Goal: Transaction & Acquisition: Purchase product/service

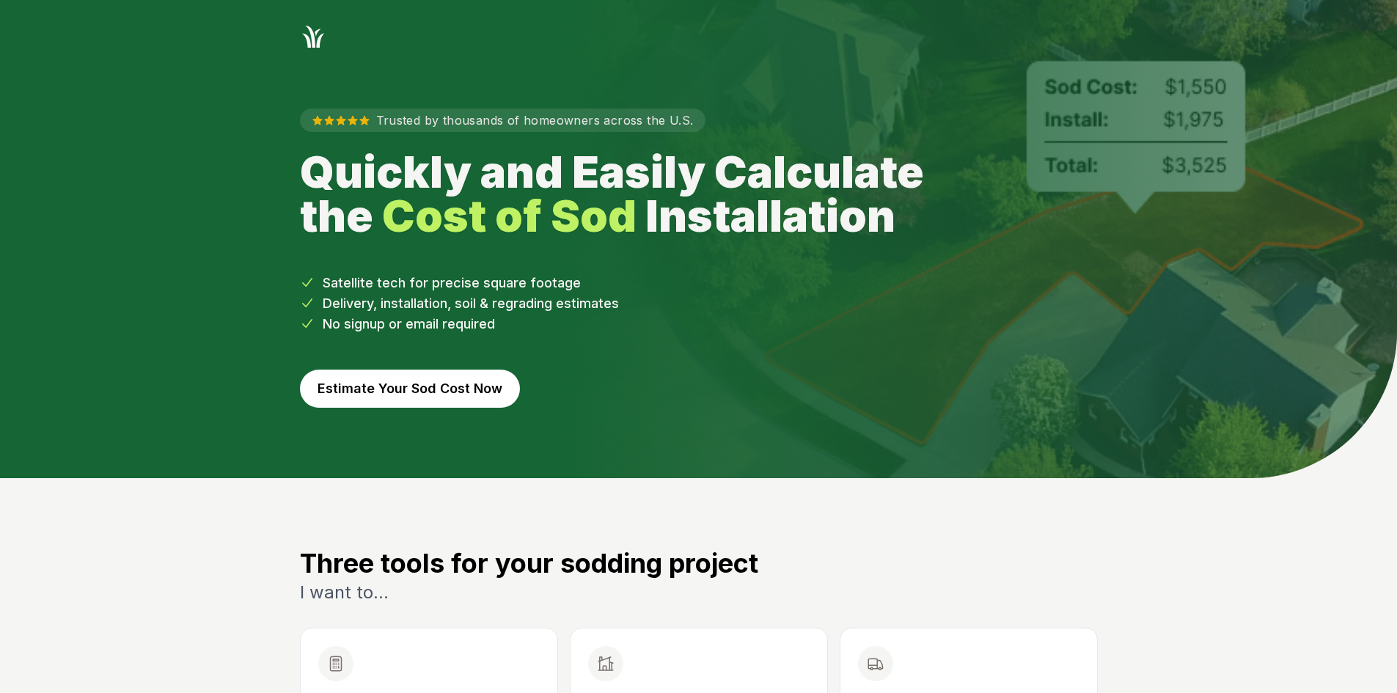
click at [459, 378] on button "Estimate Your Sod Cost Now" at bounding box center [410, 389] width 220 height 38
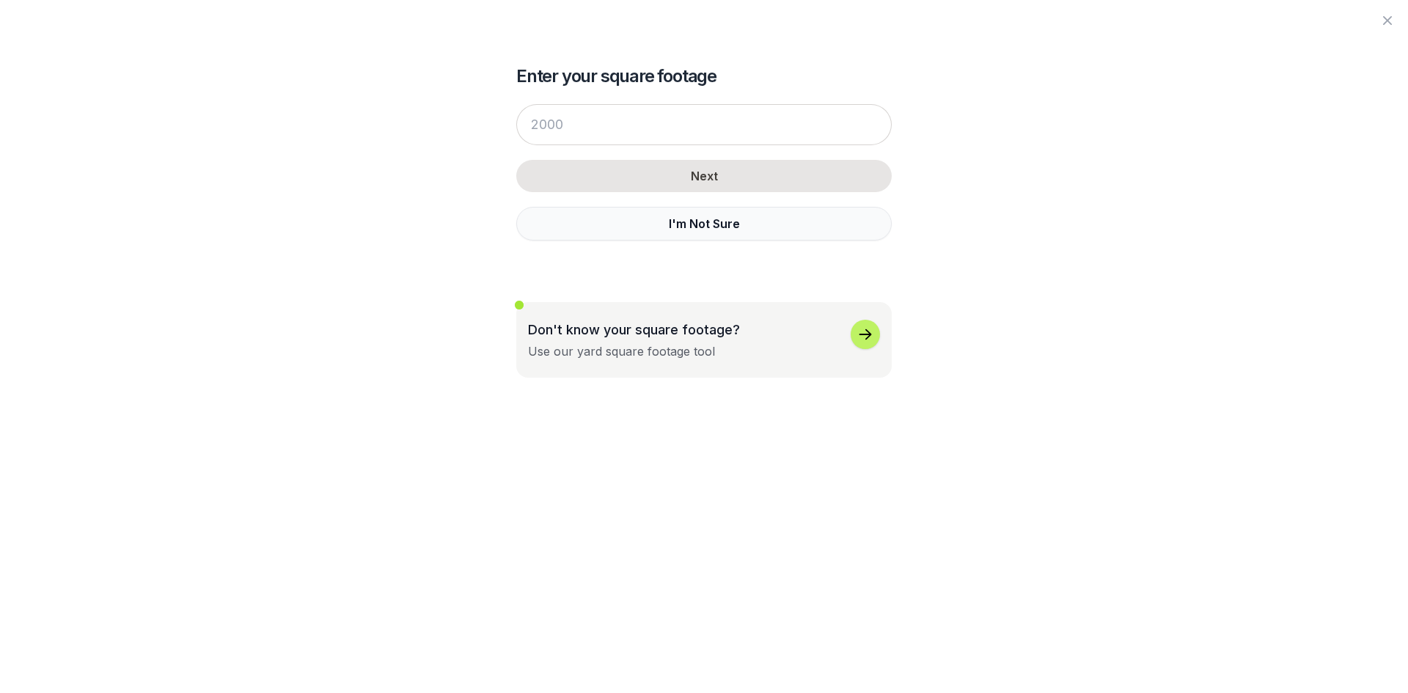
click at [621, 229] on button "I'm Not Sure" at bounding box center [704, 224] width 376 height 34
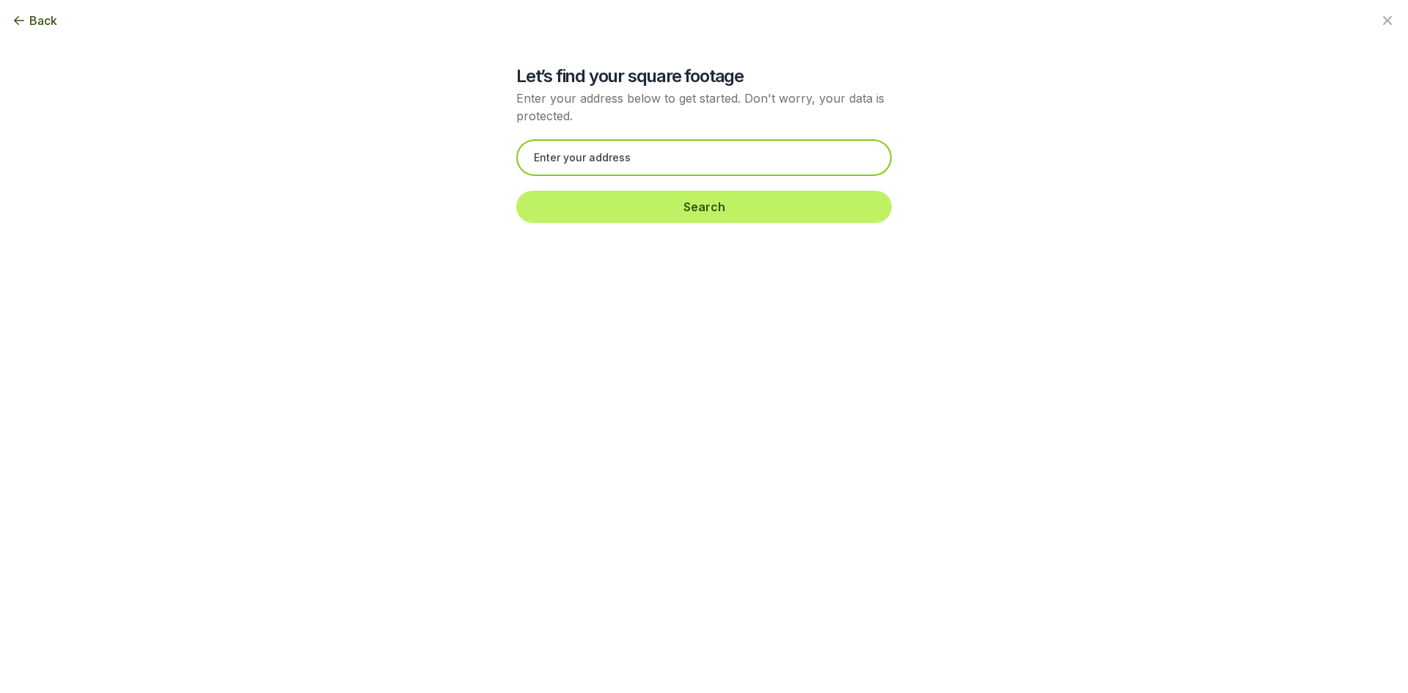
click at [546, 164] on input "text" at bounding box center [704, 157] width 376 height 37
paste input "2022 [GEOGRAPHIC_DATA]"
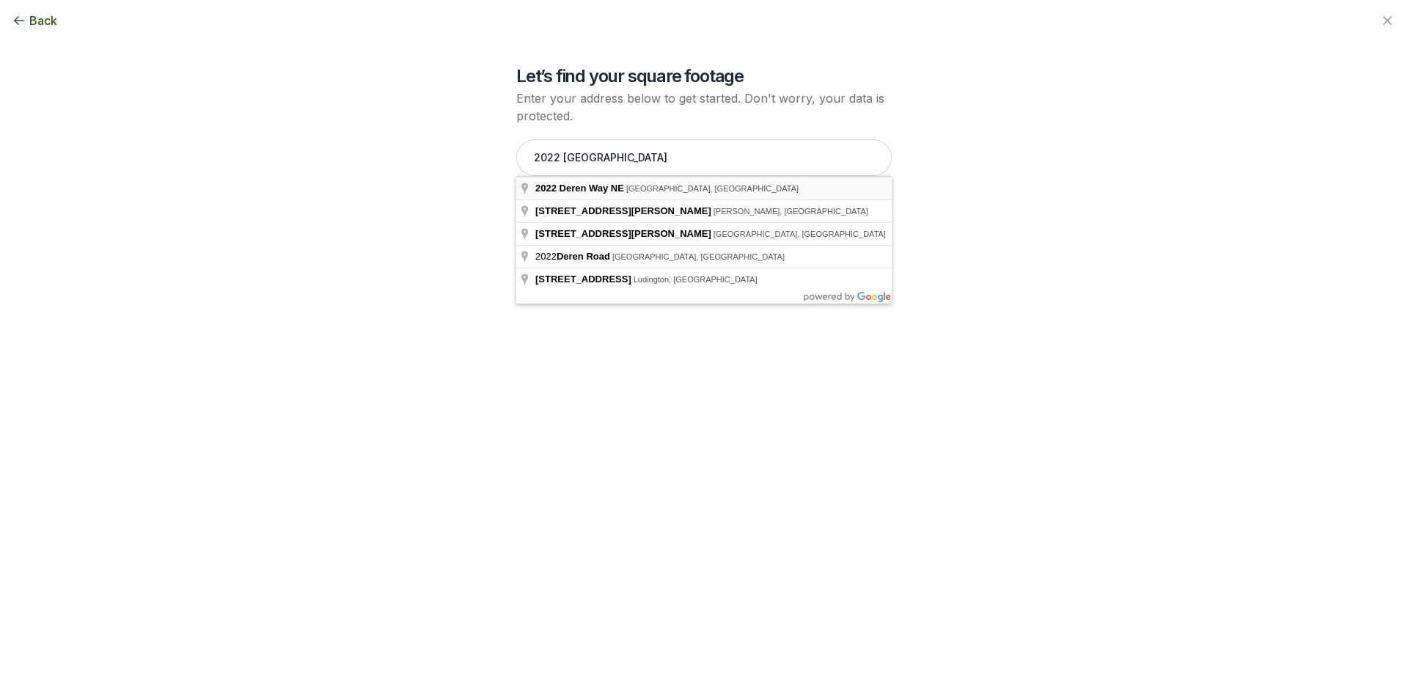
type input "[STREET_ADDRESS]"
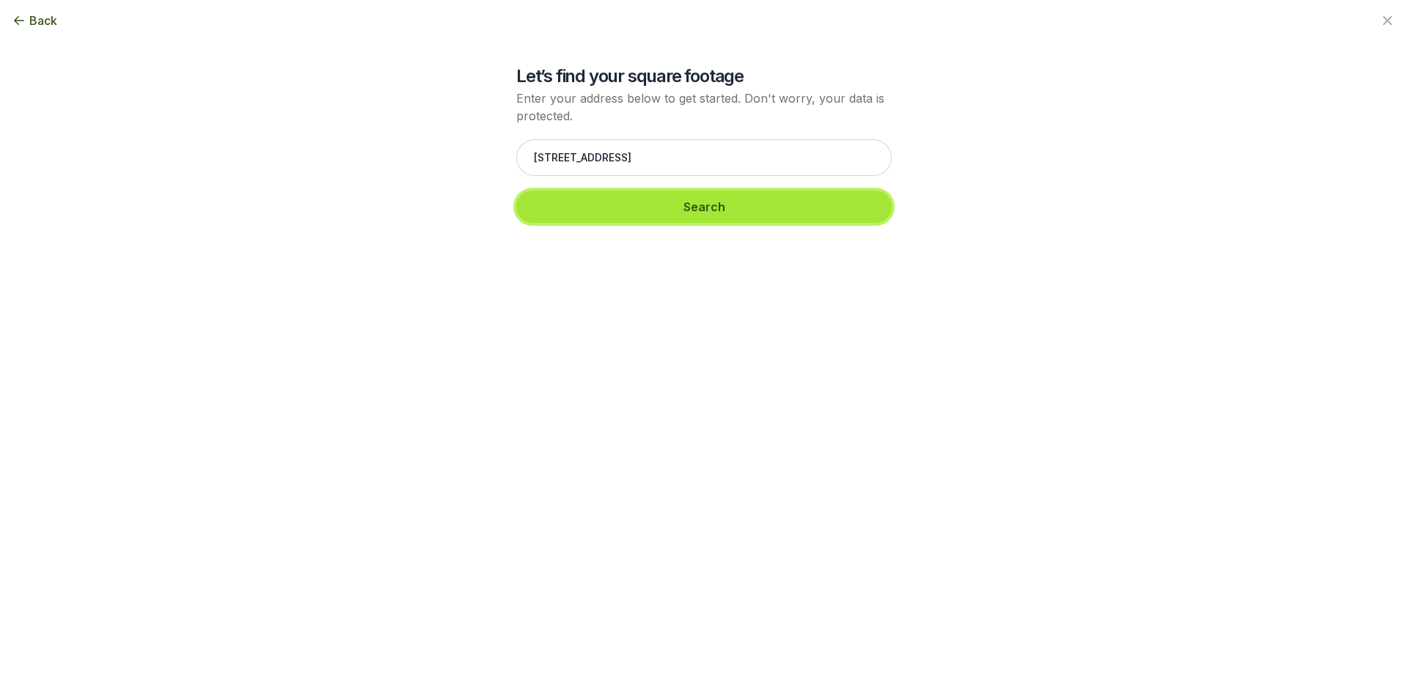
click at [584, 211] on button "Search" at bounding box center [704, 207] width 376 height 32
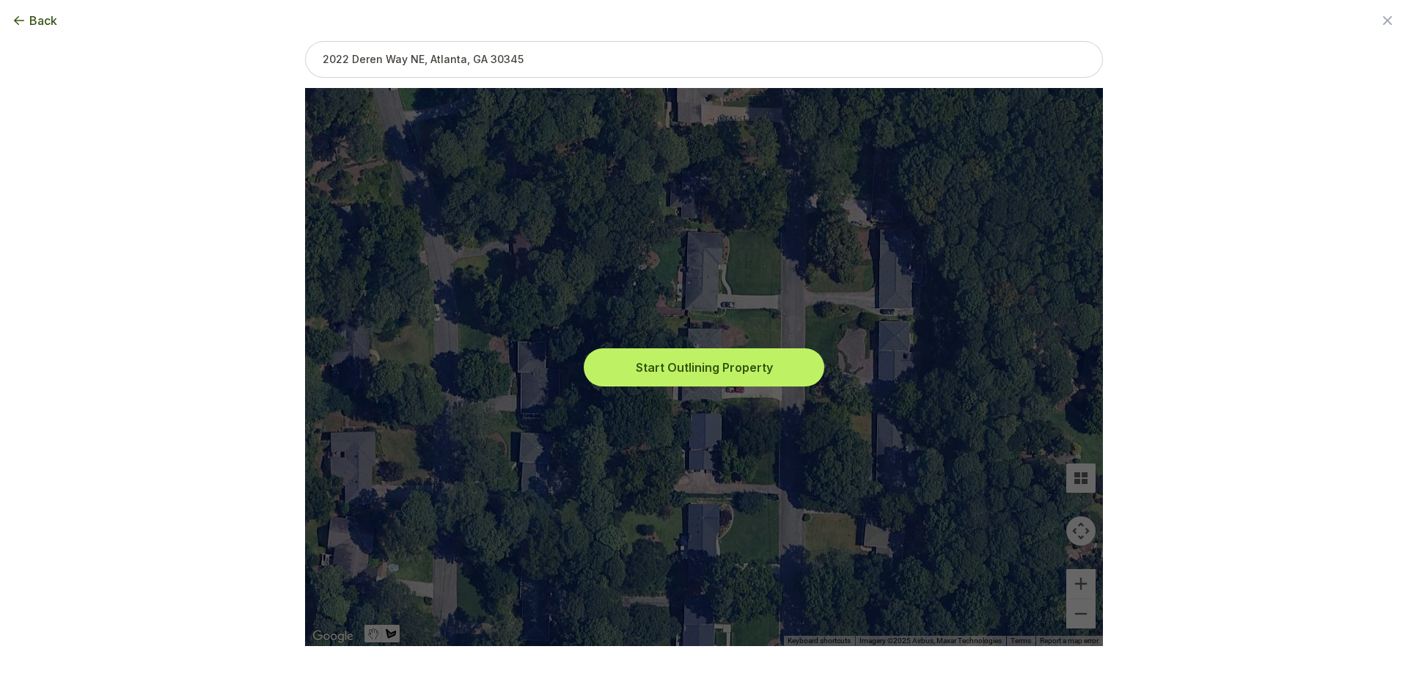
drag, startPoint x: 626, startPoint y: 362, endPoint x: 654, endPoint y: 373, distance: 30.4
click at [627, 362] on button "Start Outlining Property" at bounding box center [704, 367] width 235 height 32
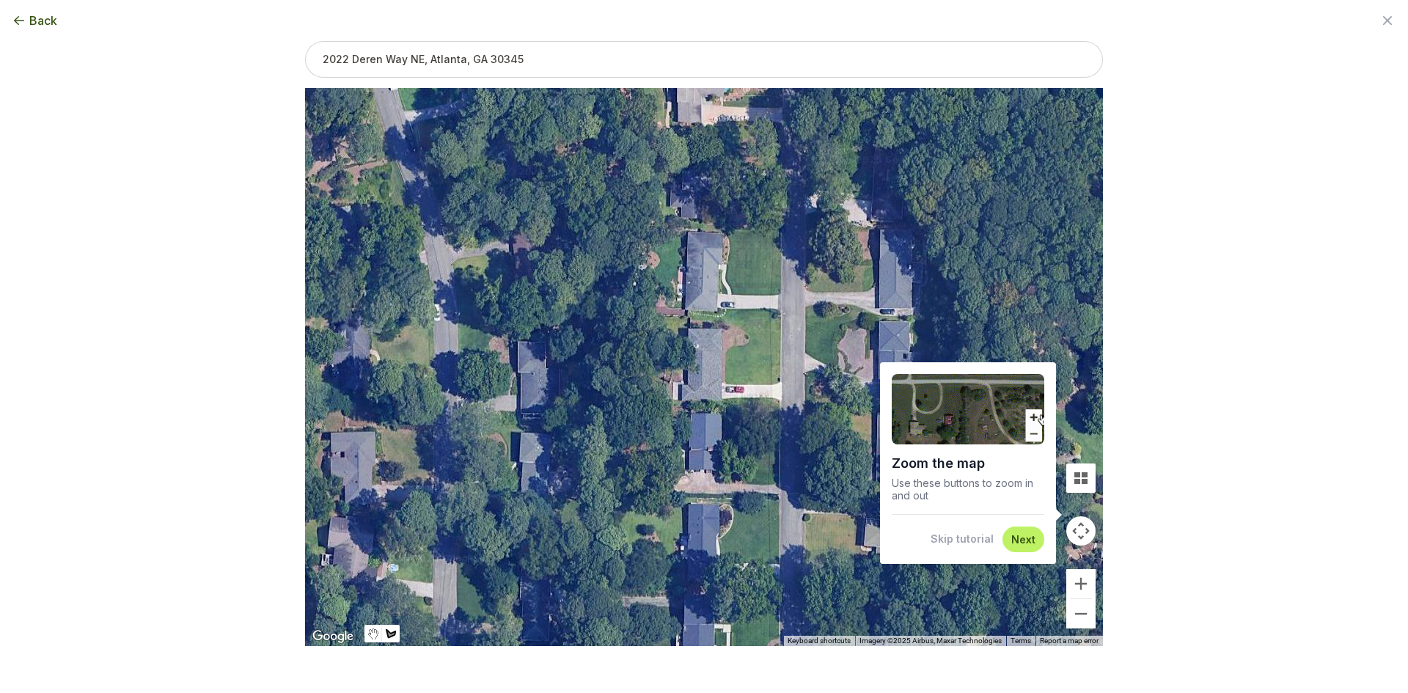
click at [970, 535] on button "Skip tutorial" at bounding box center [962, 539] width 63 height 15
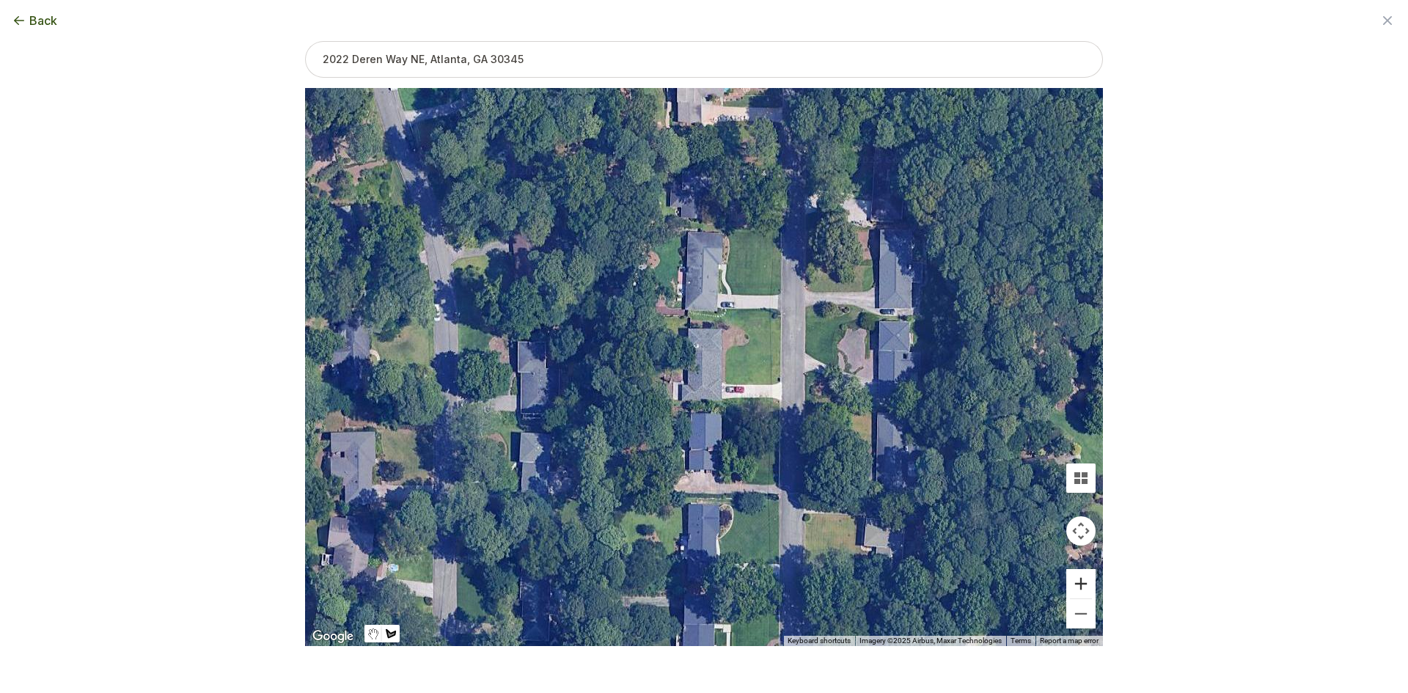
click at [1089, 593] on button "Zoom in" at bounding box center [1081, 583] width 29 height 29
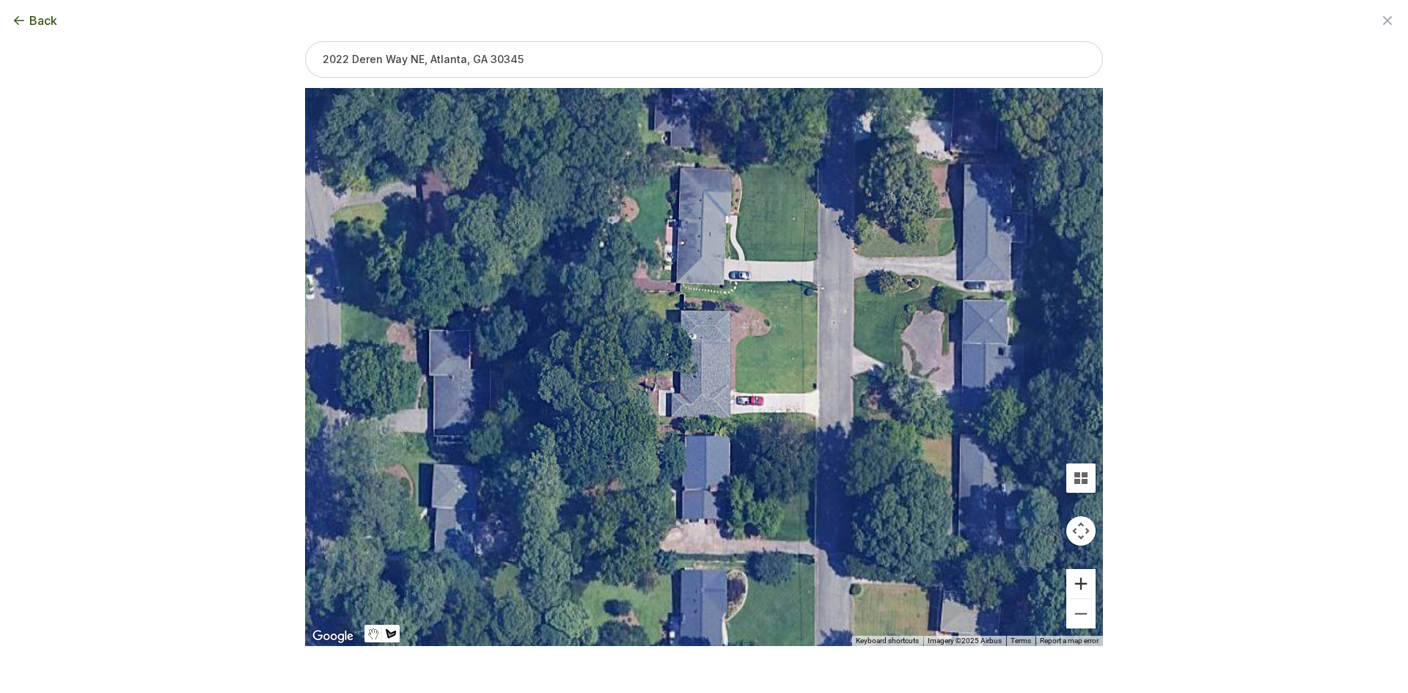
click at [1084, 586] on button "Zoom in" at bounding box center [1081, 583] width 29 height 29
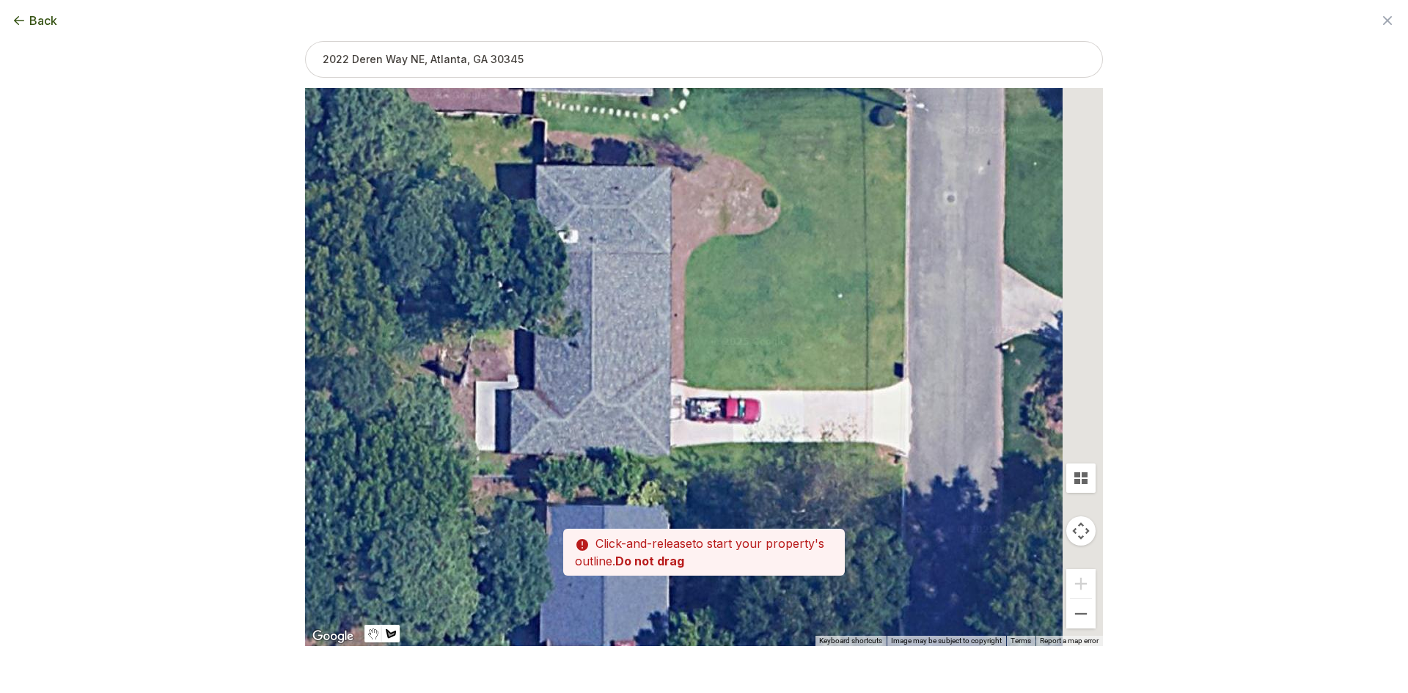
drag, startPoint x: 807, startPoint y: 431, endPoint x: 700, endPoint y: 384, distance: 116.9
click at [700, 384] on div at bounding box center [704, 368] width 798 height 558
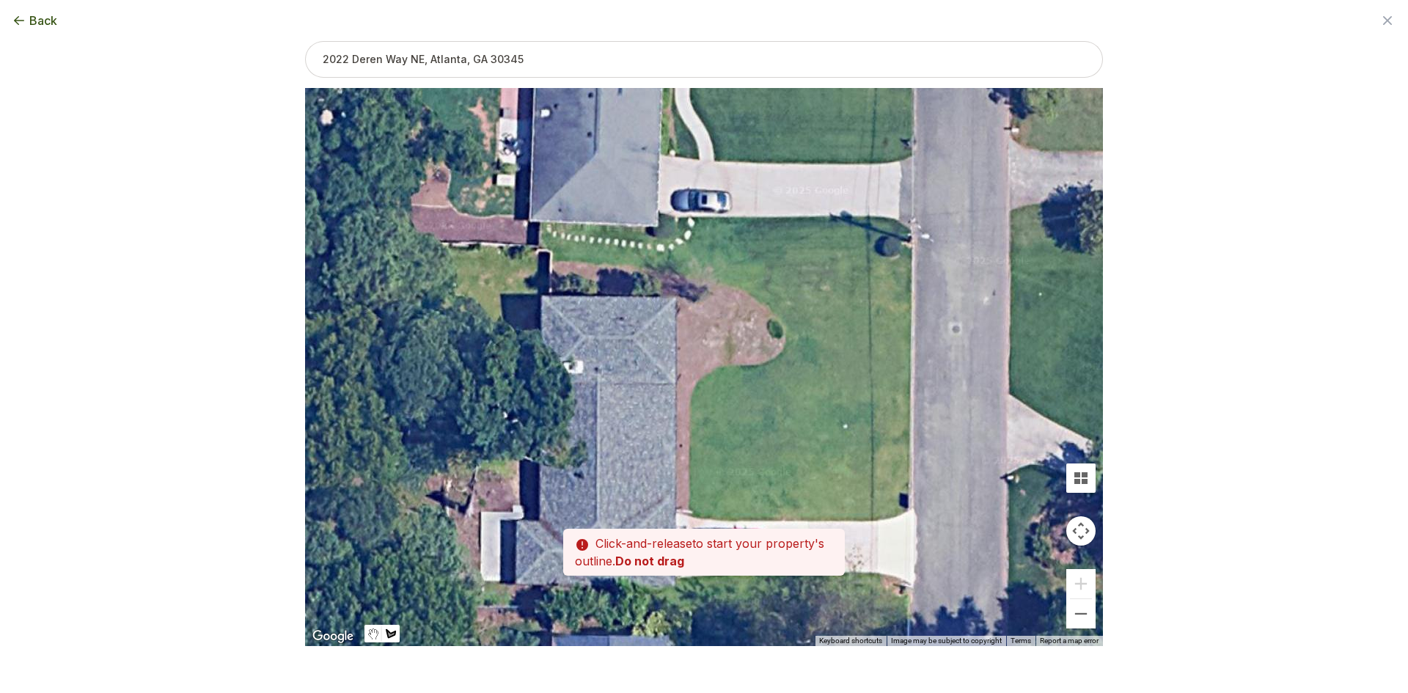
drag, startPoint x: 678, startPoint y: 321, endPoint x: 696, endPoint y: 458, distance: 139.1
click at [696, 458] on div at bounding box center [704, 368] width 798 height 558
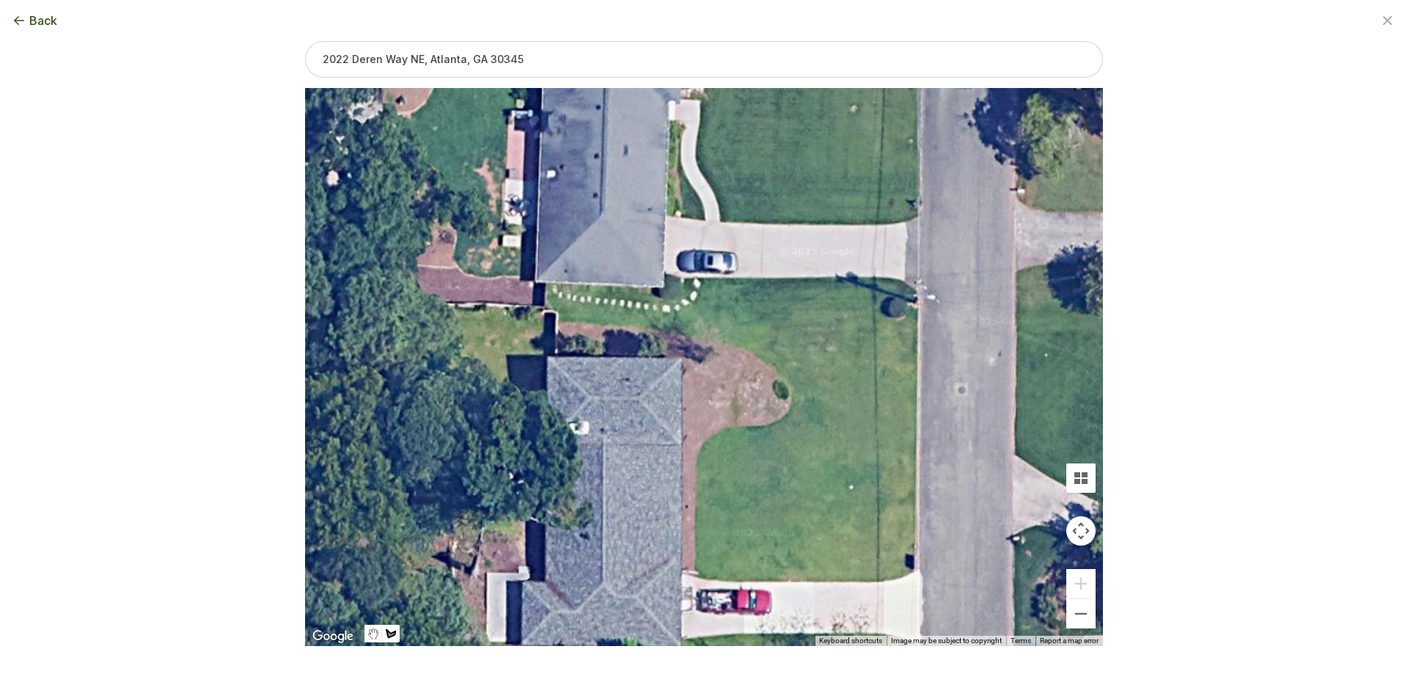
click at [560, 323] on div at bounding box center [704, 367] width 798 height 558
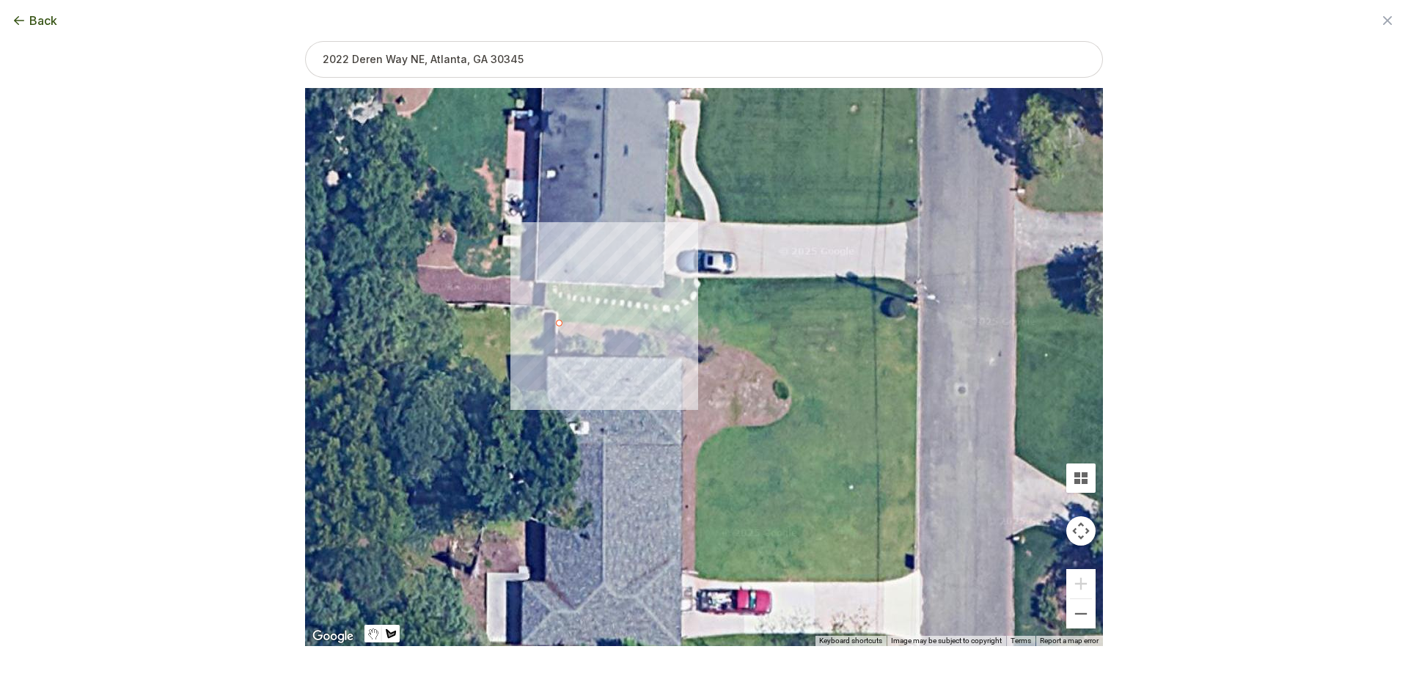
click at [559, 313] on div at bounding box center [704, 367] width 798 height 558
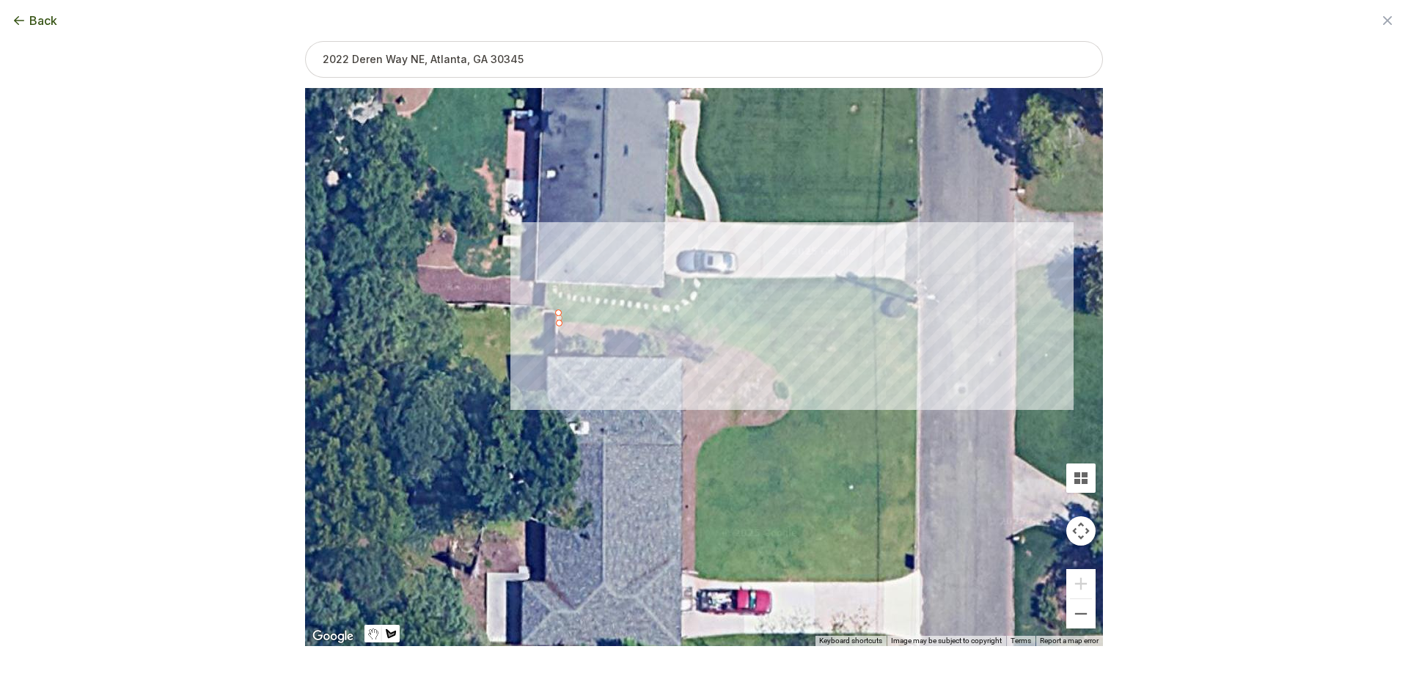
click at [920, 309] on div at bounding box center [704, 367] width 798 height 558
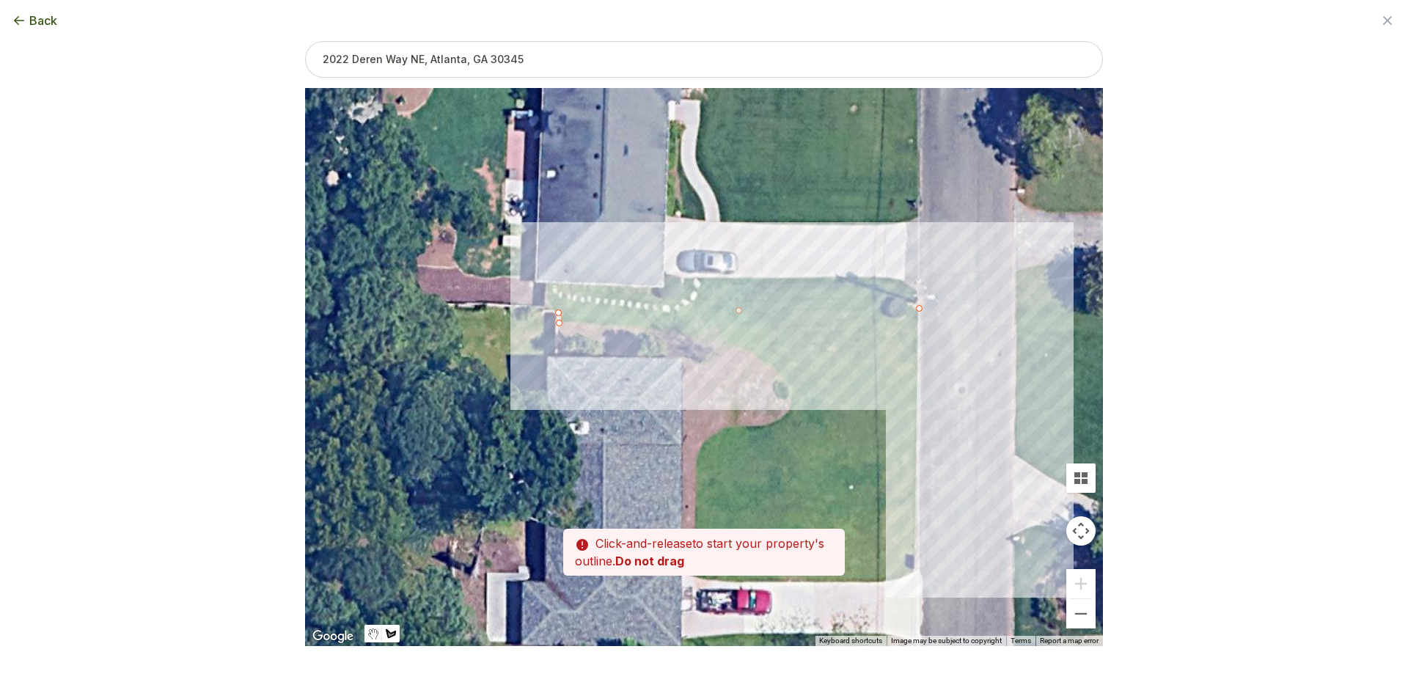
click at [915, 571] on div at bounding box center [704, 367] width 798 height 558
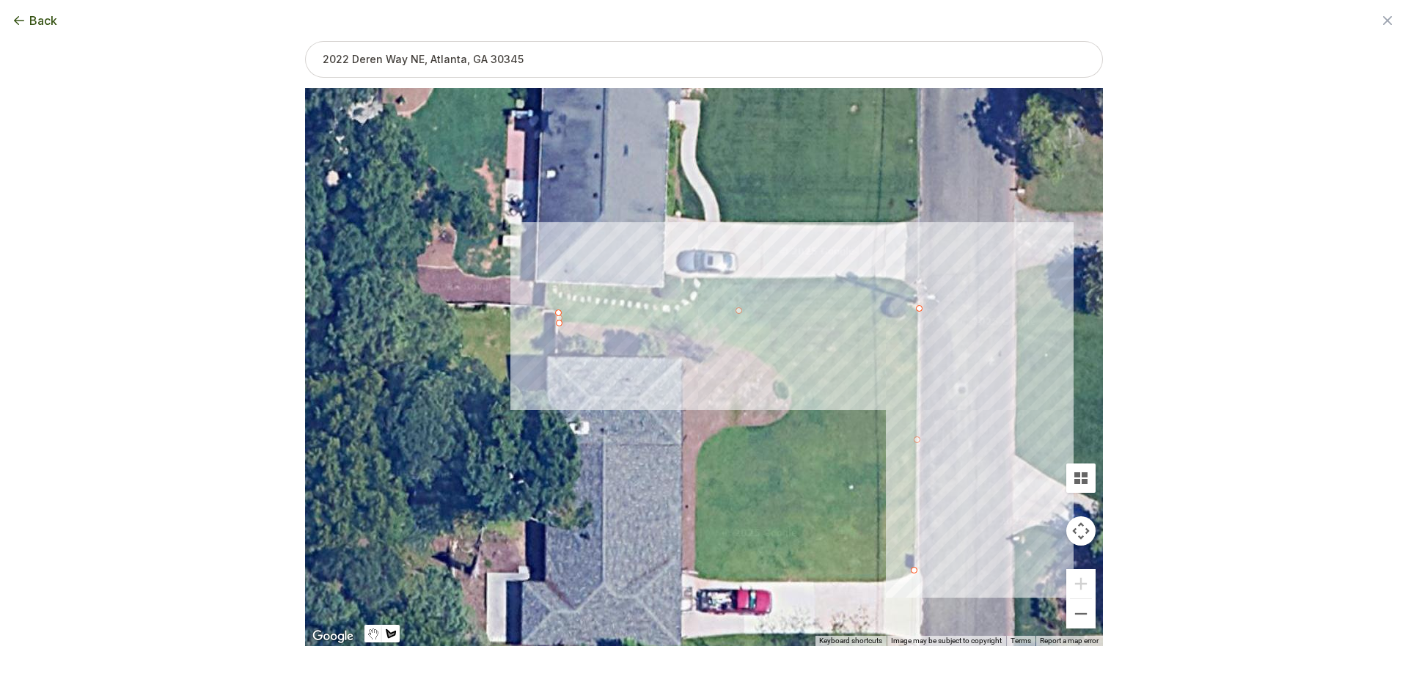
click at [899, 580] on div at bounding box center [704, 367] width 798 height 558
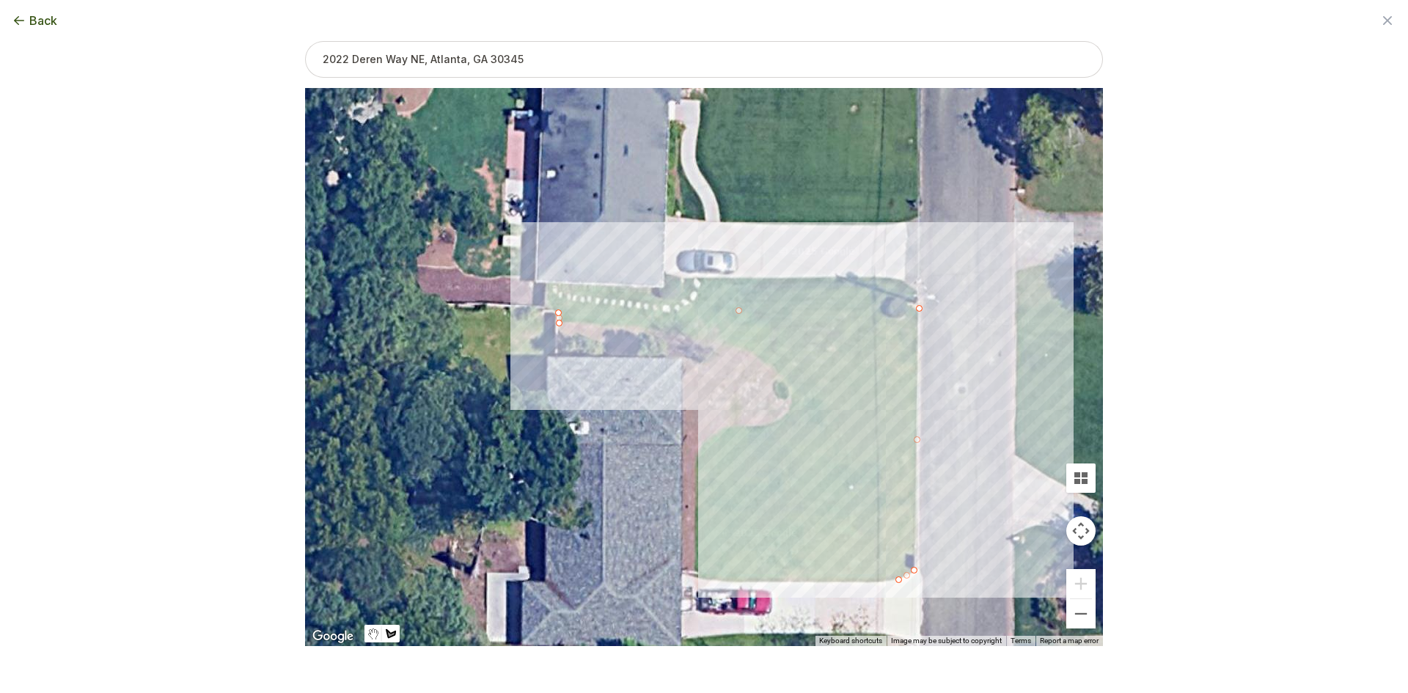
click at [862, 581] on div at bounding box center [704, 367] width 798 height 558
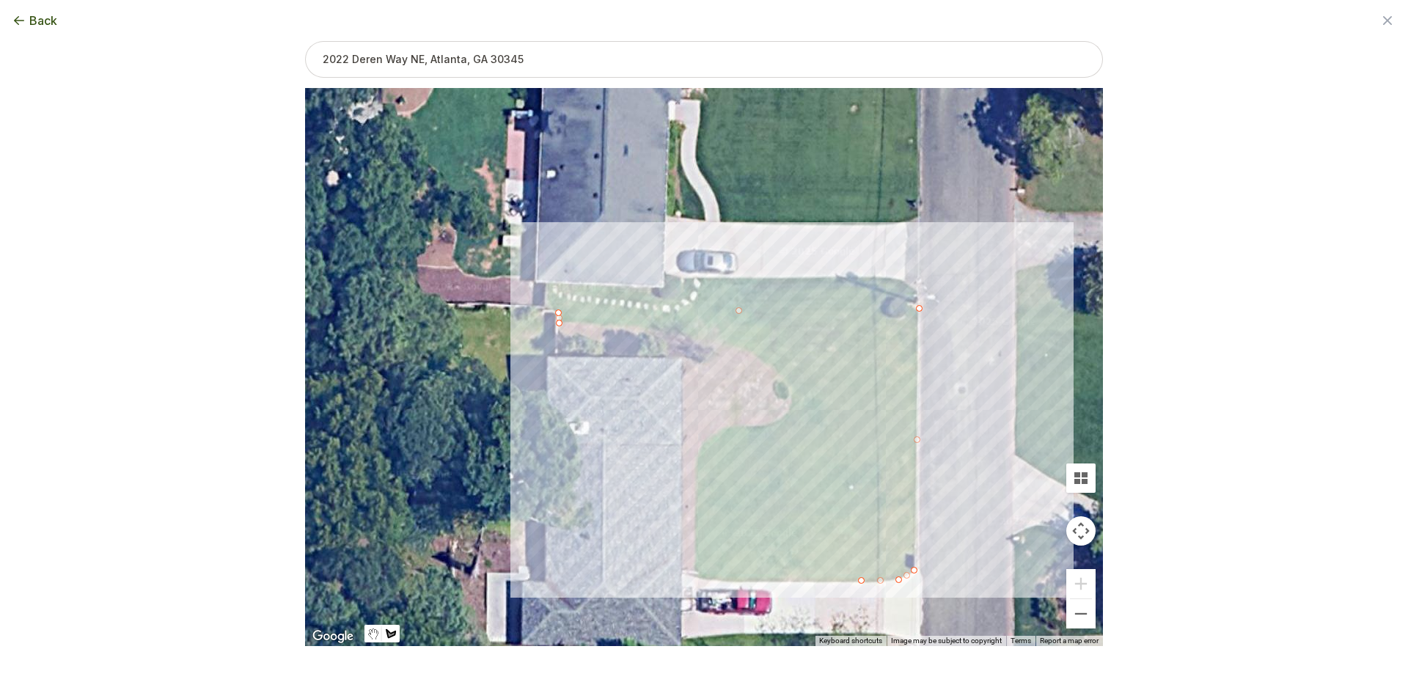
click at [695, 575] on div at bounding box center [704, 367] width 798 height 558
click at [698, 491] on div at bounding box center [704, 367] width 798 height 558
click at [698, 455] on div at bounding box center [704, 367] width 798 height 558
click at [709, 432] on div at bounding box center [704, 367] width 798 height 558
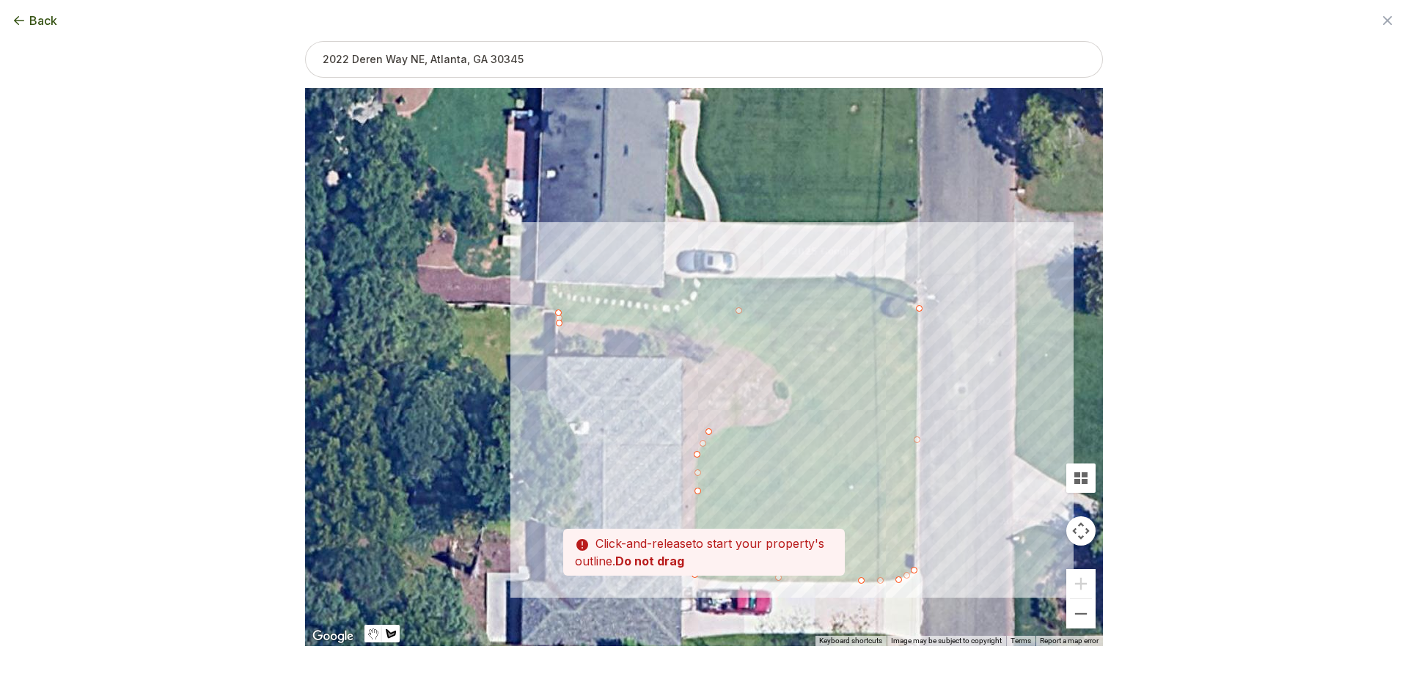
click at [733, 428] on div at bounding box center [704, 367] width 798 height 558
click at [760, 430] on div at bounding box center [704, 367] width 798 height 558
click at [781, 417] on div at bounding box center [704, 367] width 798 height 558
click at [793, 403] on div at bounding box center [704, 367] width 798 height 558
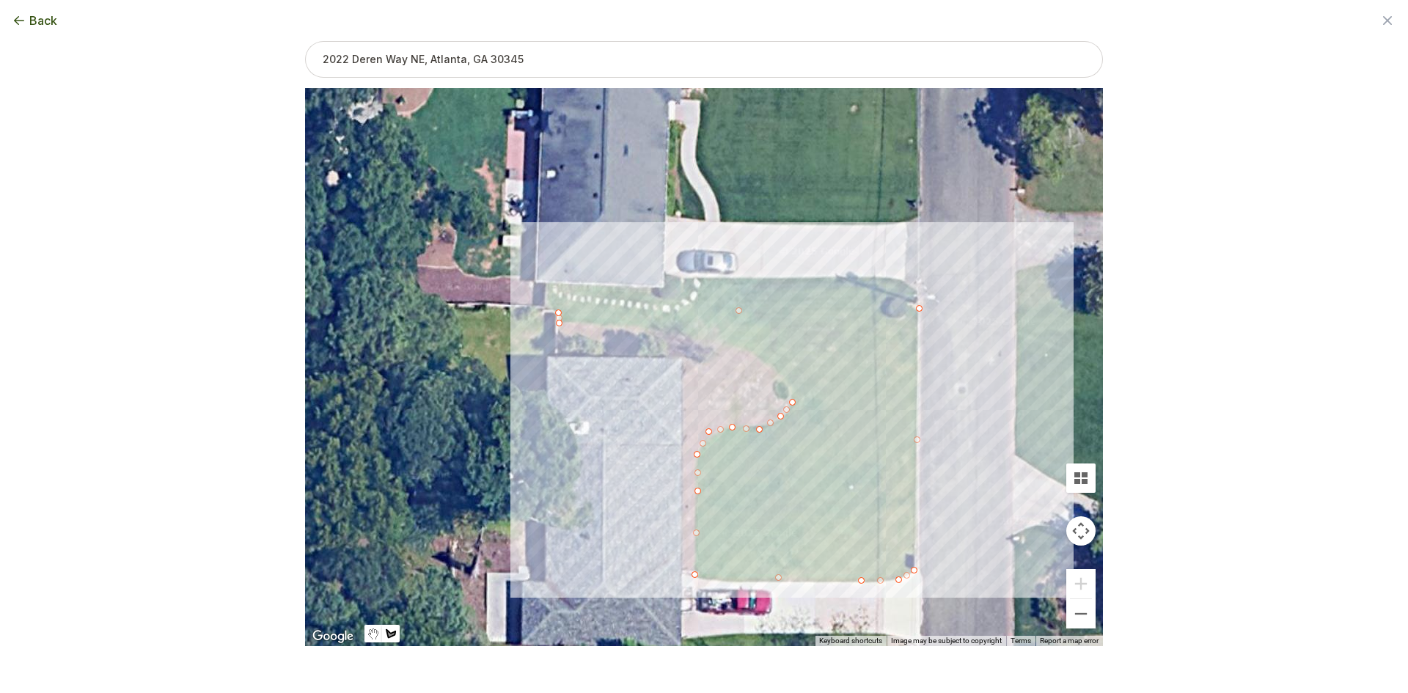
drag, startPoint x: 785, startPoint y: 380, endPoint x: 780, endPoint y: 369, distance: 12.1
click at [784, 379] on div at bounding box center [704, 367] width 798 height 558
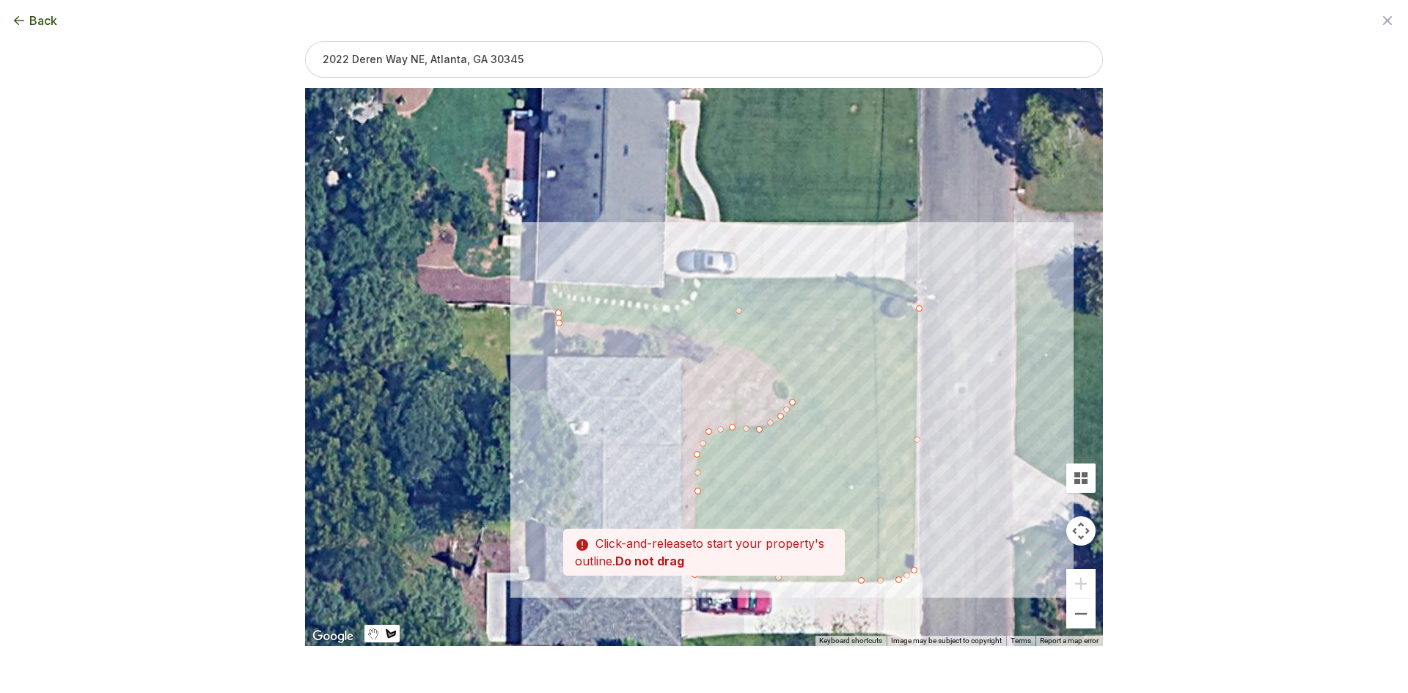
click at [786, 379] on div at bounding box center [704, 367] width 798 height 558
click at [789, 381] on div at bounding box center [704, 367] width 798 height 558
click at [743, 348] on div at bounding box center [704, 367] width 798 height 558
click at [691, 334] on div at bounding box center [704, 367] width 798 height 558
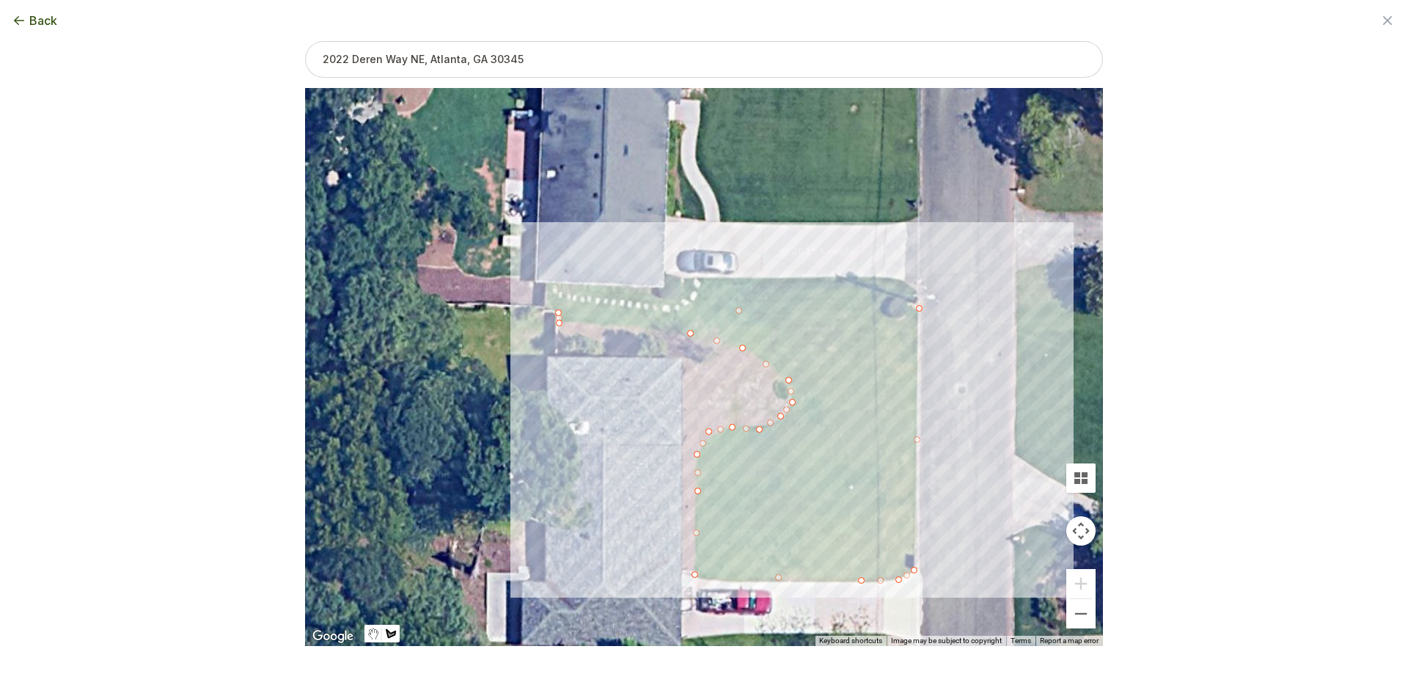
click at [561, 323] on div at bounding box center [704, 367] width 798 height 558
drag, startPoint x: 597, startPoint y: 482, endPoint x: 609, endPoint y: 368, distance: 114.3
click at [576, 301] on div "4177 sqft" at bounding box center [704, 367] width 798 height 558
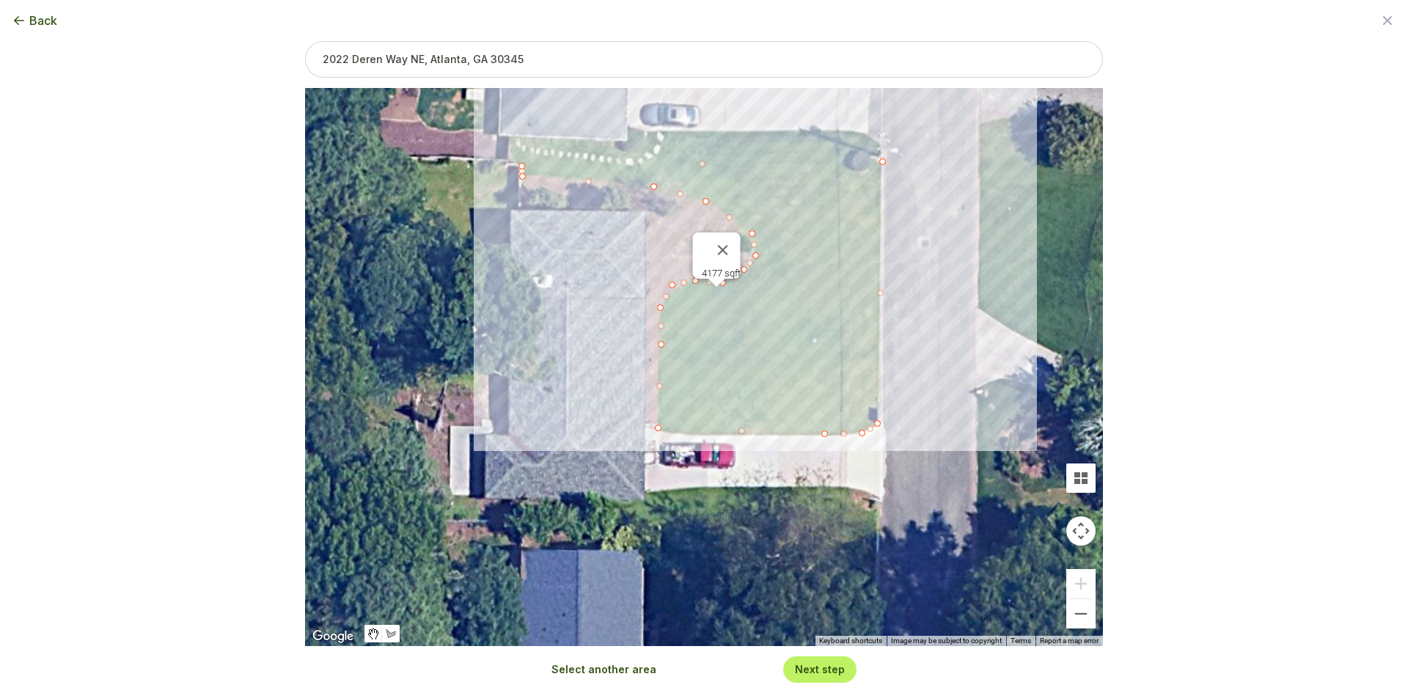
drag, startPoint x: 646, startPoint y: 546, endPoint x: 608, endPoint y: 399, distance: 152.1
click at [608, 399] on div "4177 sqft" at bounding box center [704, 367] width 798 height 558
click at [624, 668] on button "Select another area" at bounding box center [604, 669] width 105 height 15
click at [527, 502] on div at bounding box center [704, 367] width 798 height 558
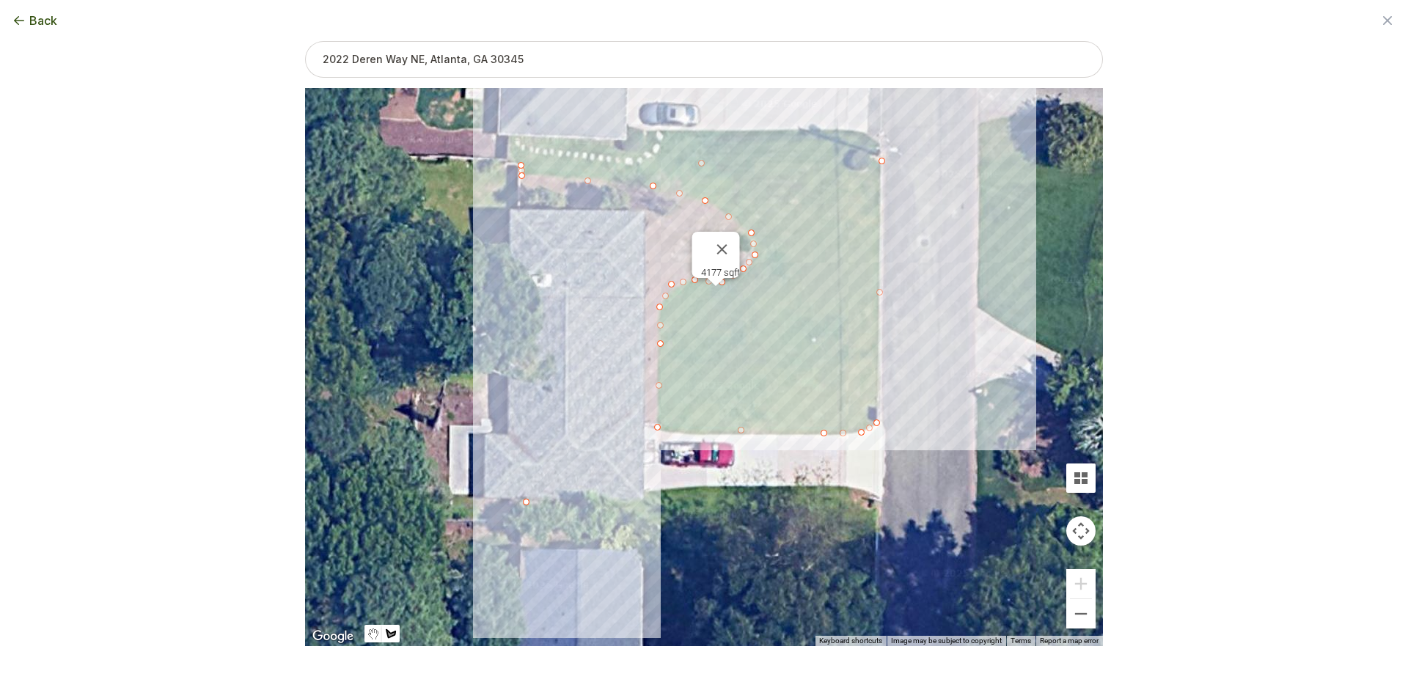
click at [527, 518] on div at bounding box center [704, 367] width 798 height 558
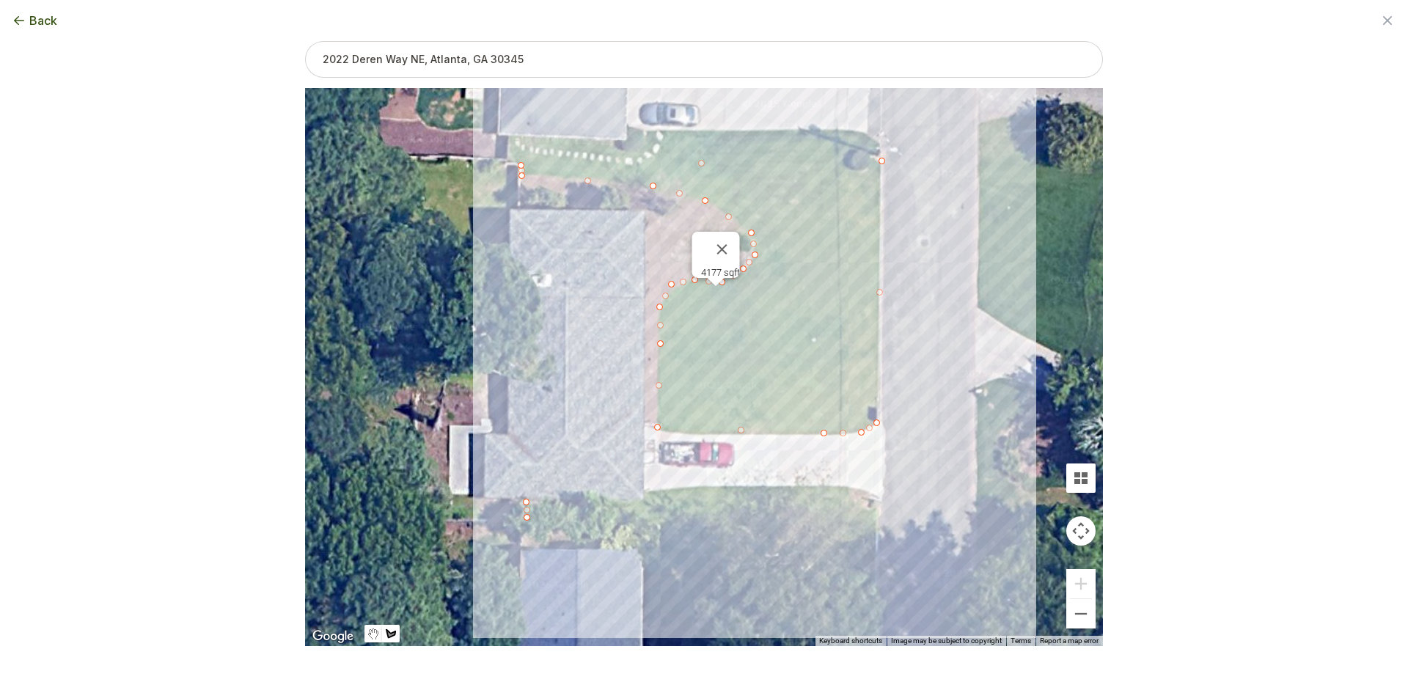
click at [877, 514] on div at bounding box center [704, 367] width 798 height 558
click at [878, 497] on div at bounding box center [704, 367] width 798 height 558
click at [844, 489] on div at bounding box center [704, 367] width 798 height 558
click at [645, 494] on div at bounding box center [704, 367] width 798 height 558
click at [638, 503] on div at bounding box center [704, 367] width 798 height 558
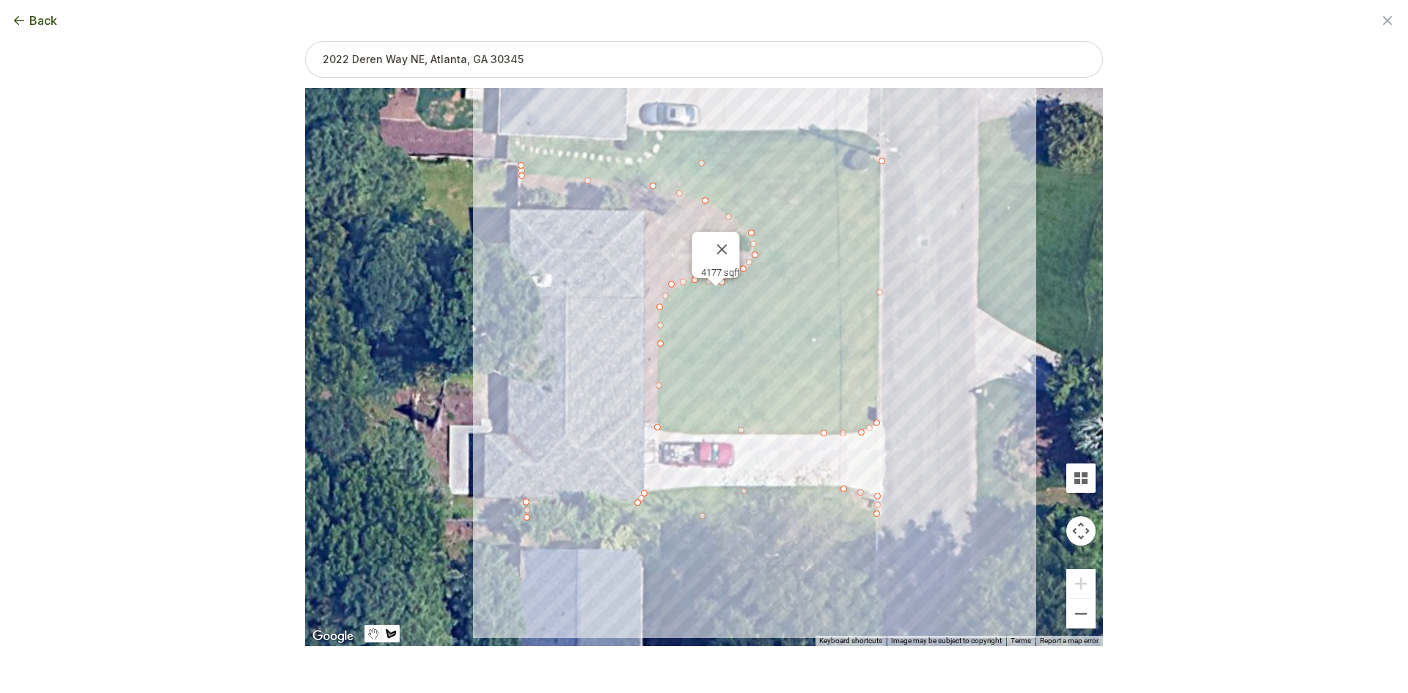
click at [528, 502] on div at bounding box center [704, 367] width 798 height 558
click at [580, 665] on button "Select another area" at bounding box center [604, 669] width 105 height 15
drag, startPoint x: 504, startPoint y: 382, endPoint x: 460, endPoint y: 384, distance: 44.1
click at [499, 381] on div at bounding box center [704, 367] width 798 height 558
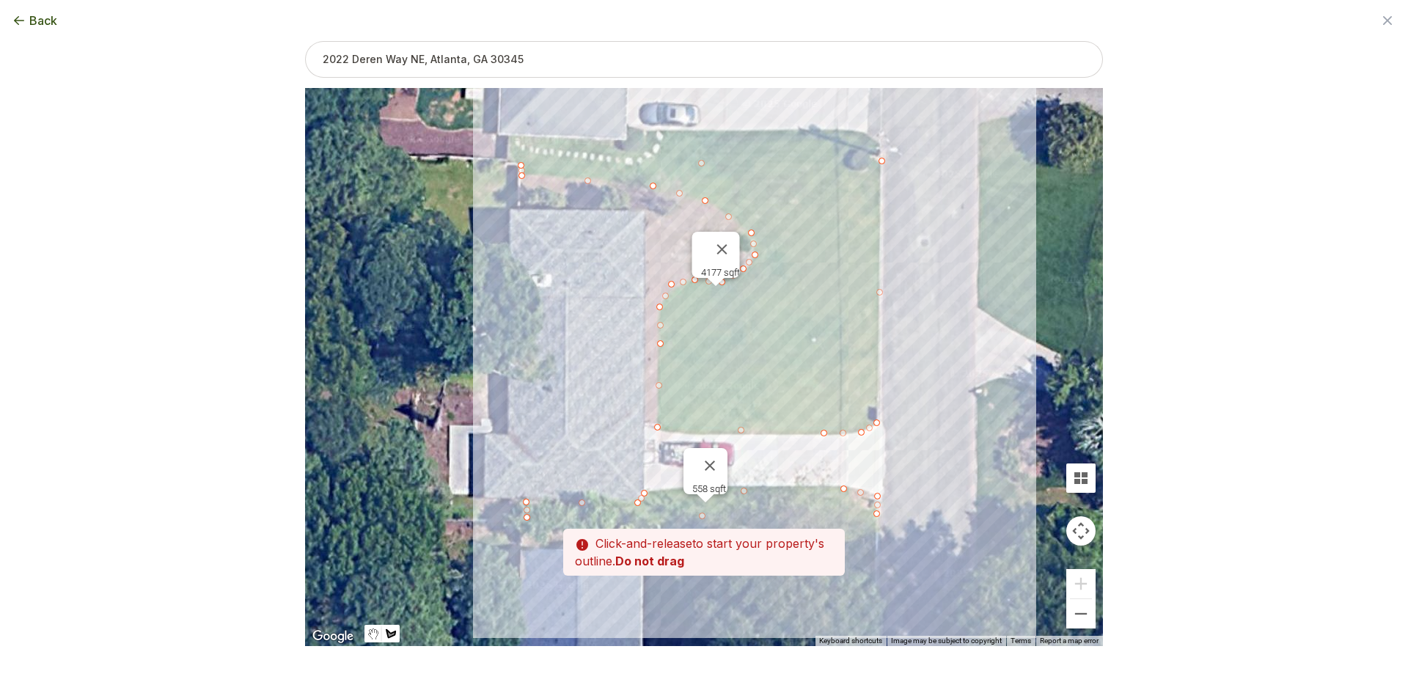
click at [438, 378] on div at bounding box center [704, 367] width 798 height 558
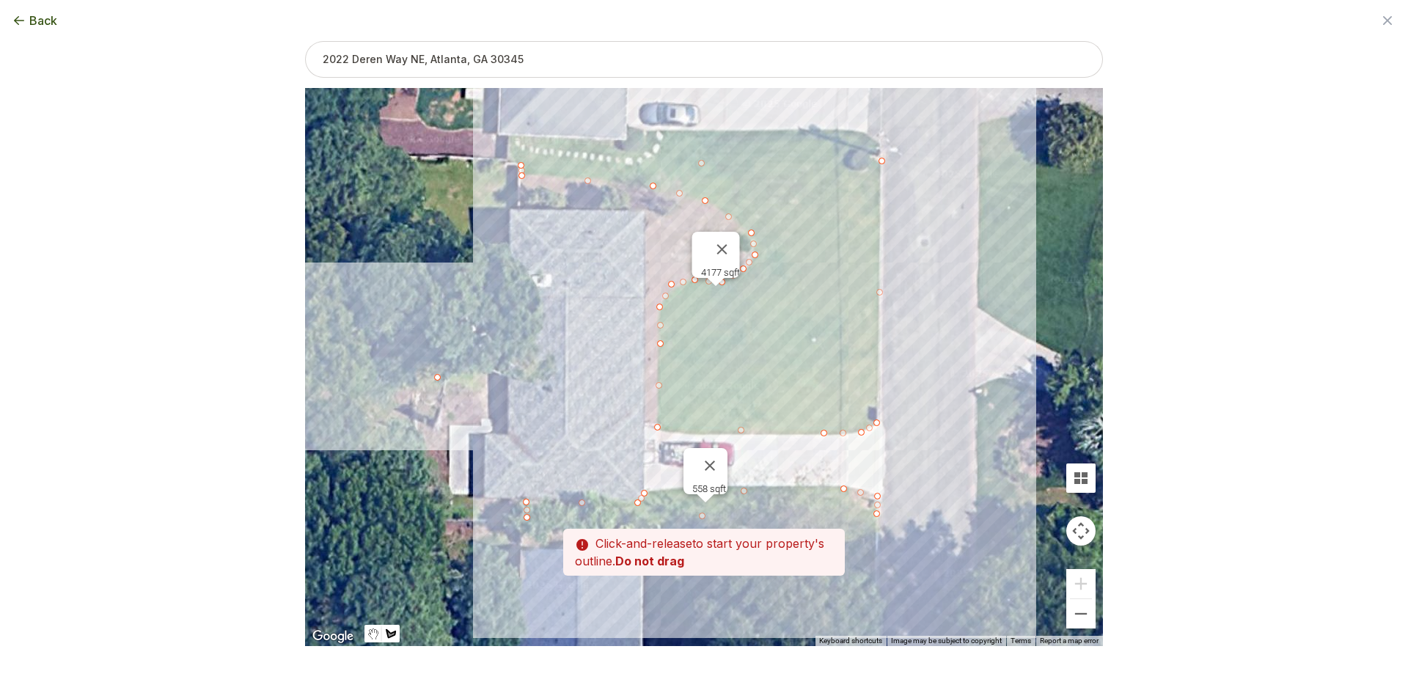
click at [489, 380] on div at bounding box center [704, 367] width 798 height 558
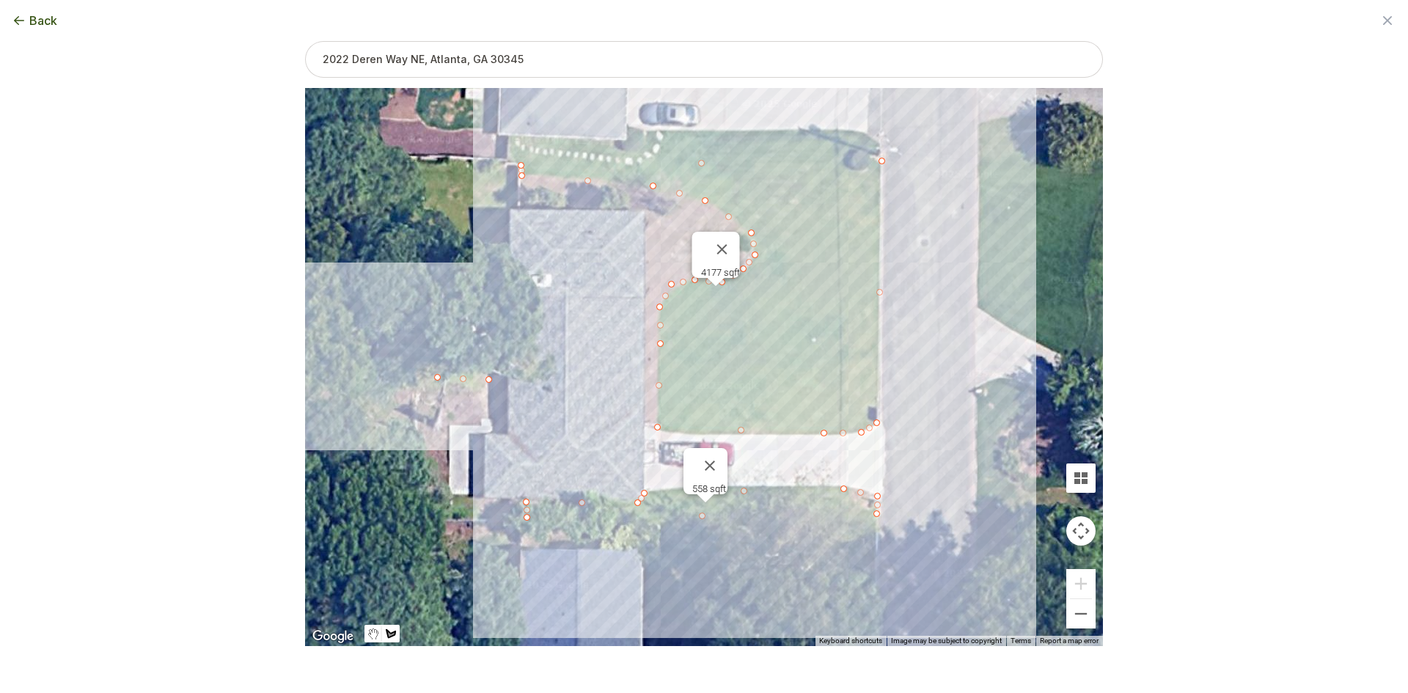
click at [519, 166] on div at bounding box center [704, 367] width 798 height 558
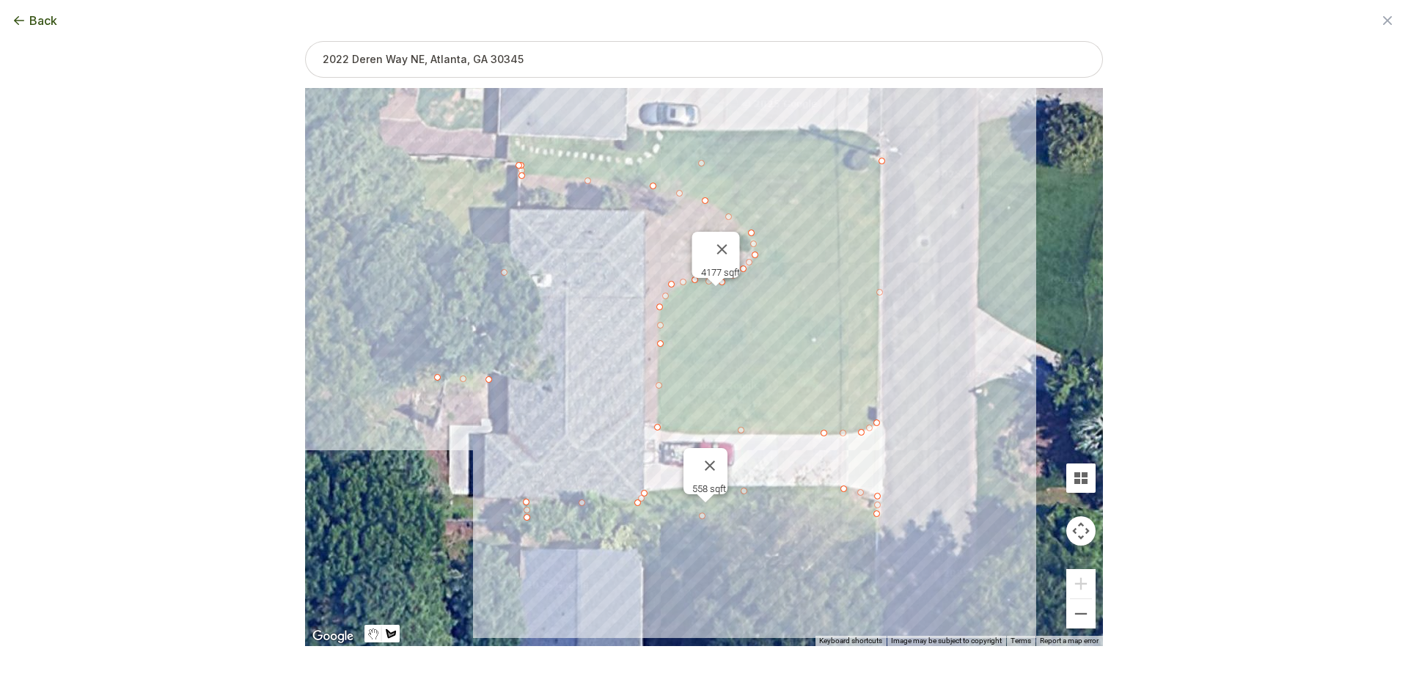
click at [370, 156] on div at bounding box center [704, 367] width 798 height 558
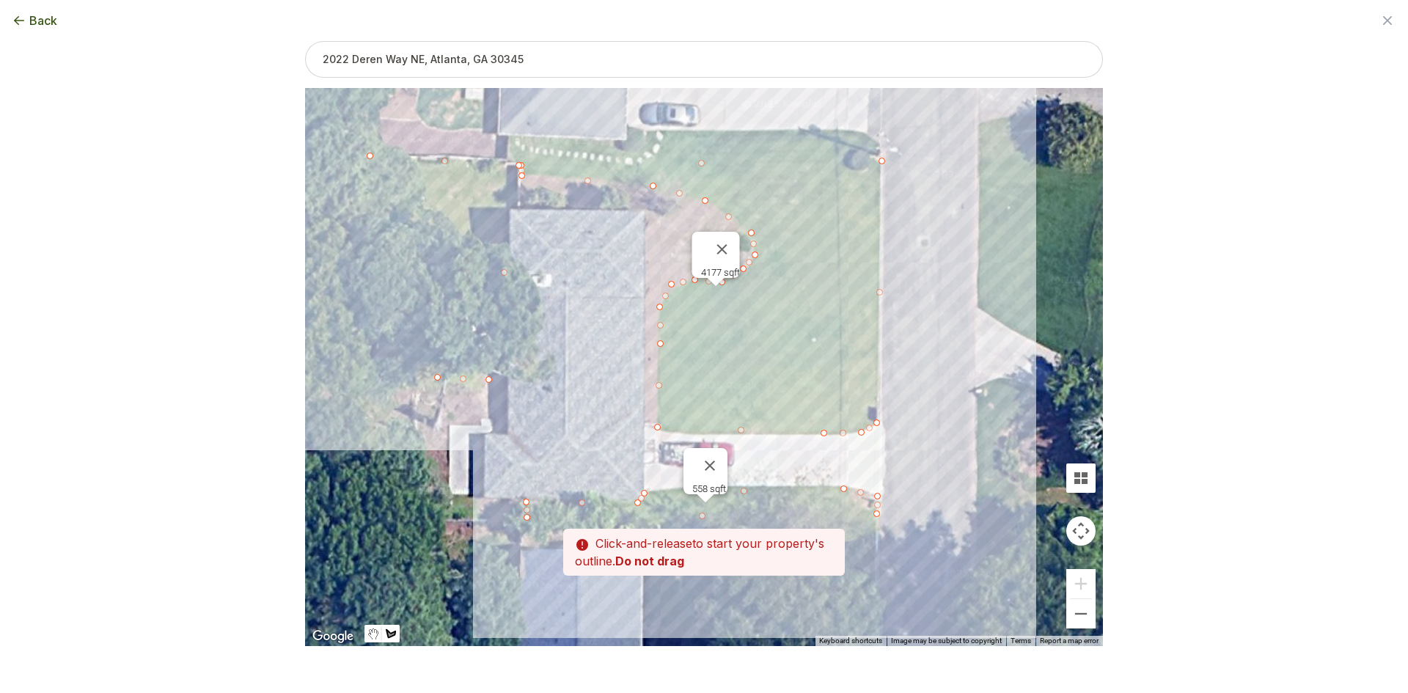
click at [365, 288] on div at bounding box center [704, 367] width 798 height 558
click at [439, 380] on div at bounding box center [704, 367] width 798 height 558
type input "6788"
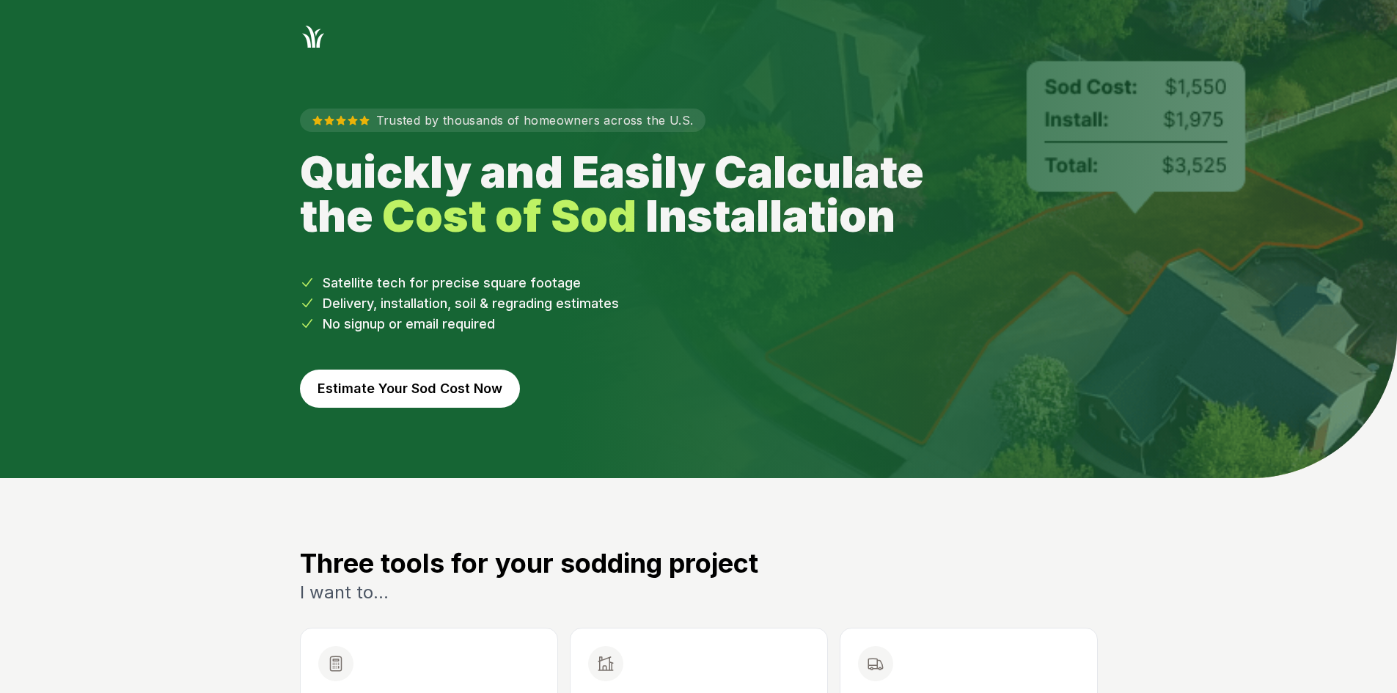
click at [329, 390] on button "Estimate Your Sod Cost Now" at bounding box center [410, 389] width 220 height 38
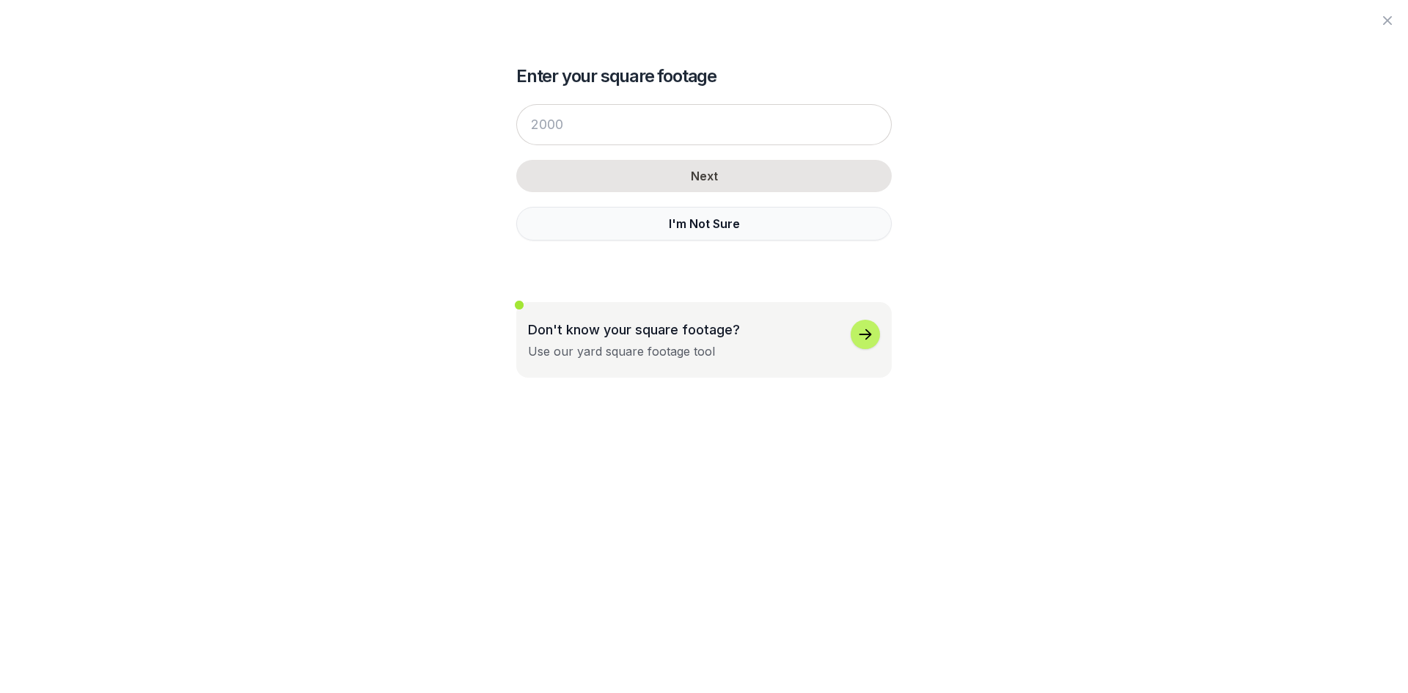
click at [593, 224] on button "I'm Not Sure" at bounding box center [704, 224] width 376 height 34
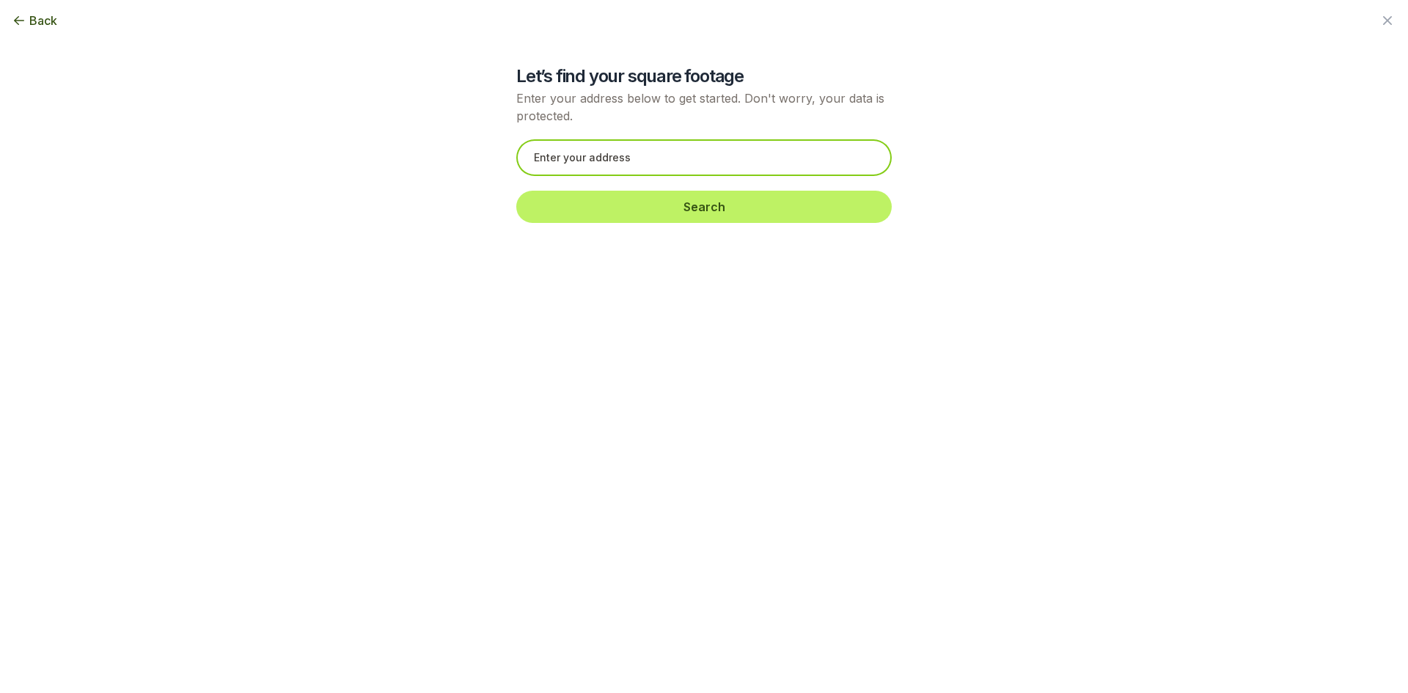
click at [585, 161] on input "text" at bounding box center [704, 157] width 376 height 37
paste input "191 Mt Zion Rd SE"
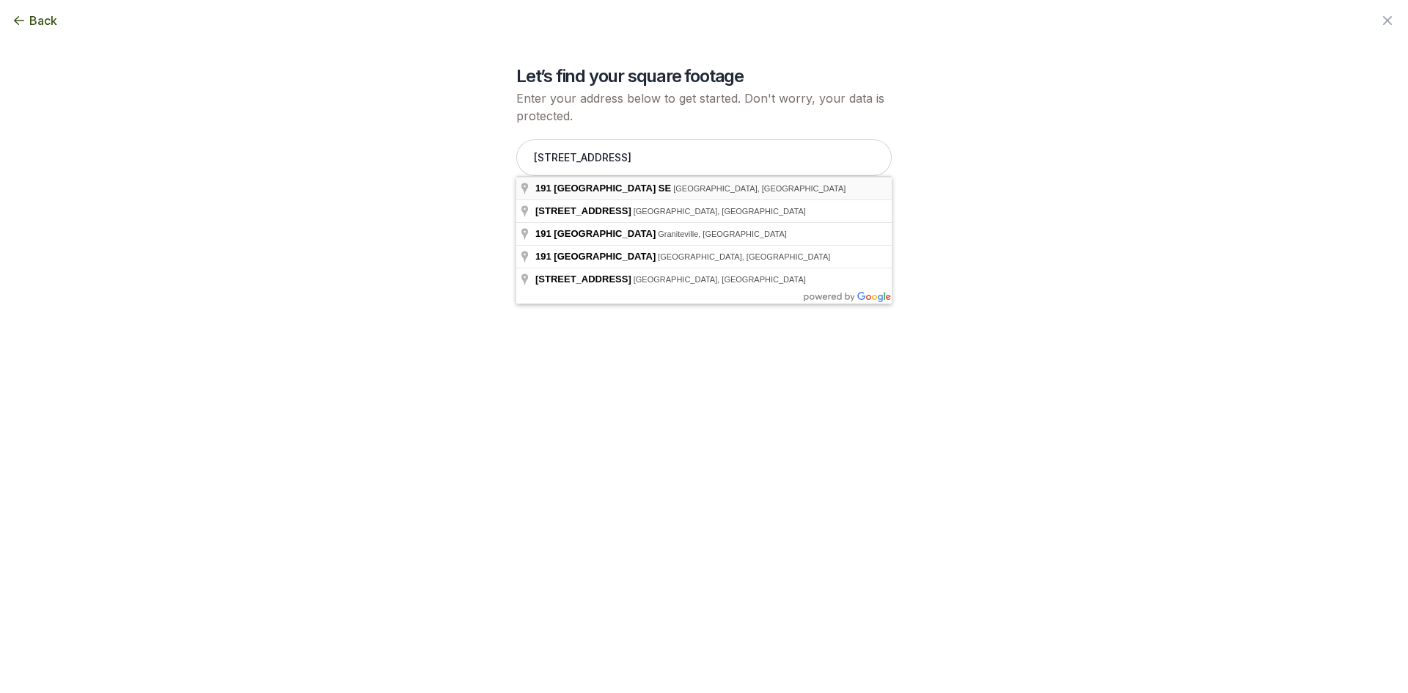
type input "191 Mt Zion Rd SE, Atlanta, GA"
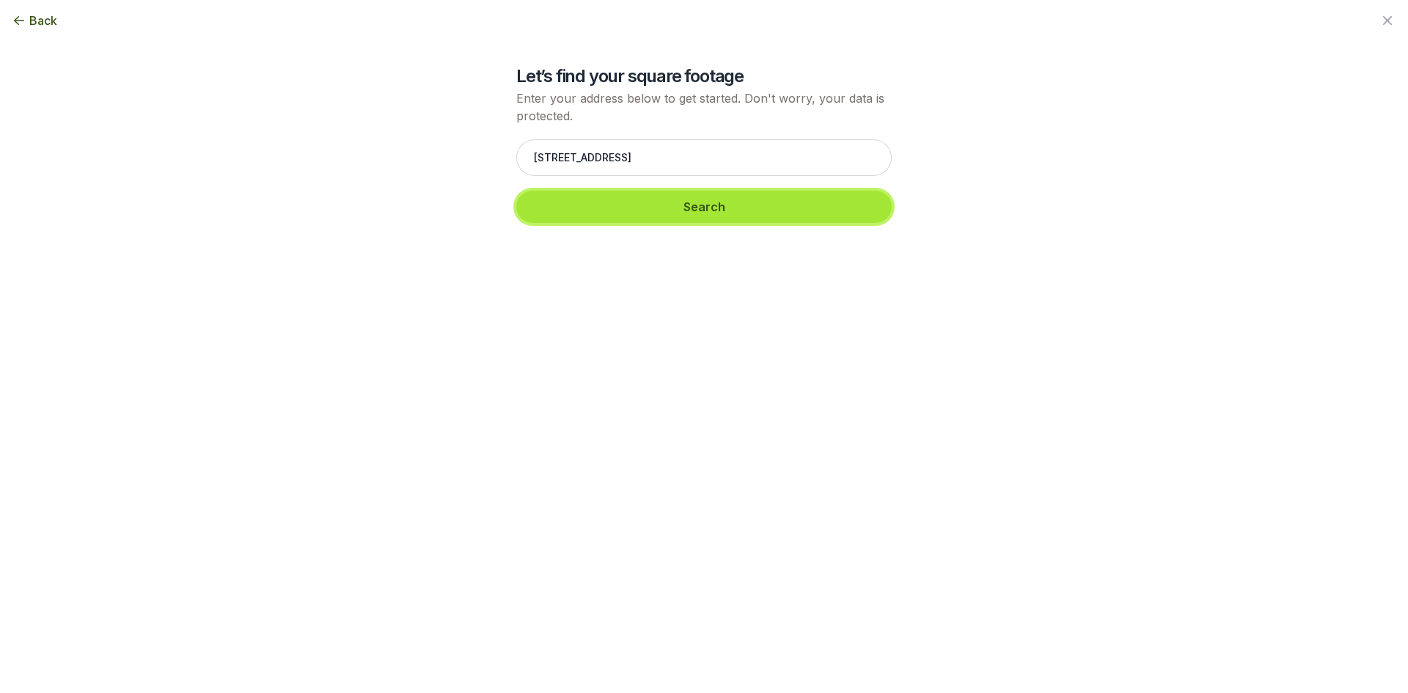
click at [591, 205] on button "Search" at bounding box center [704, 207] width 376 height 32
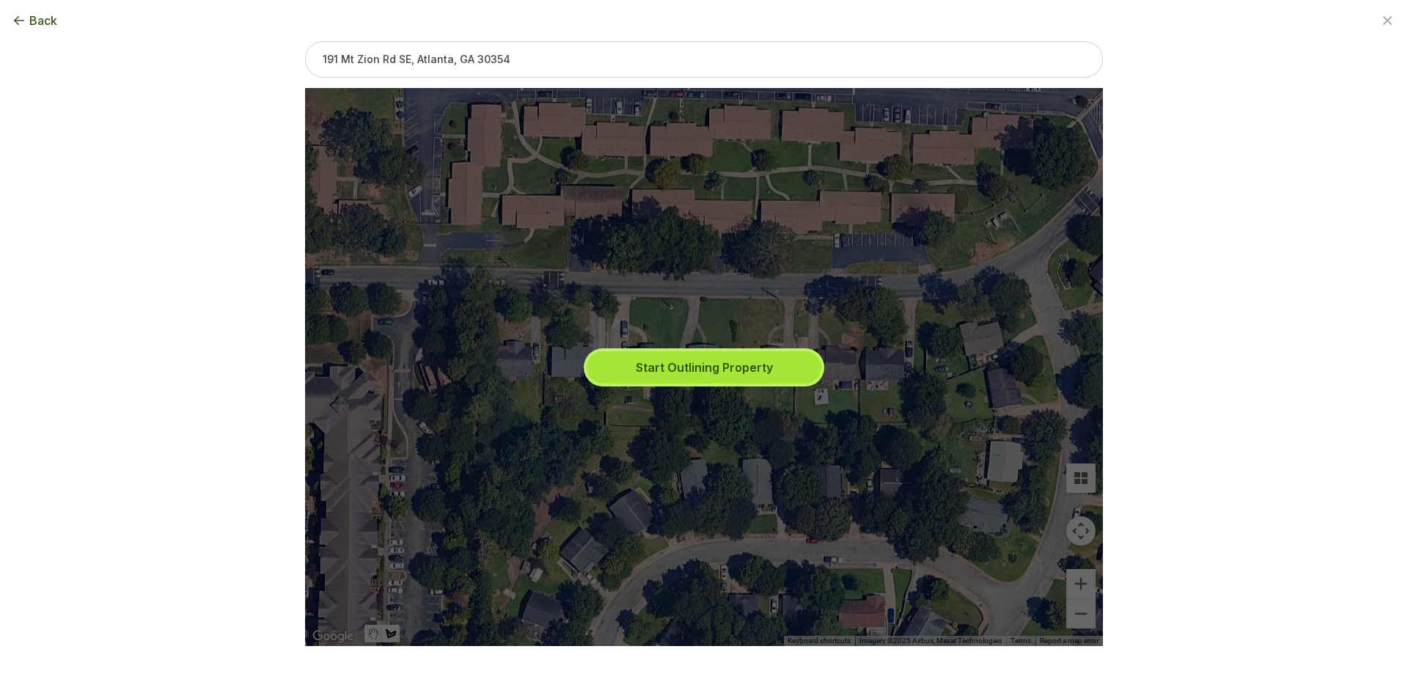
click at [698, 367] on button "Start Outlining Property" at bounding box center [704, 367] width 235 height 32
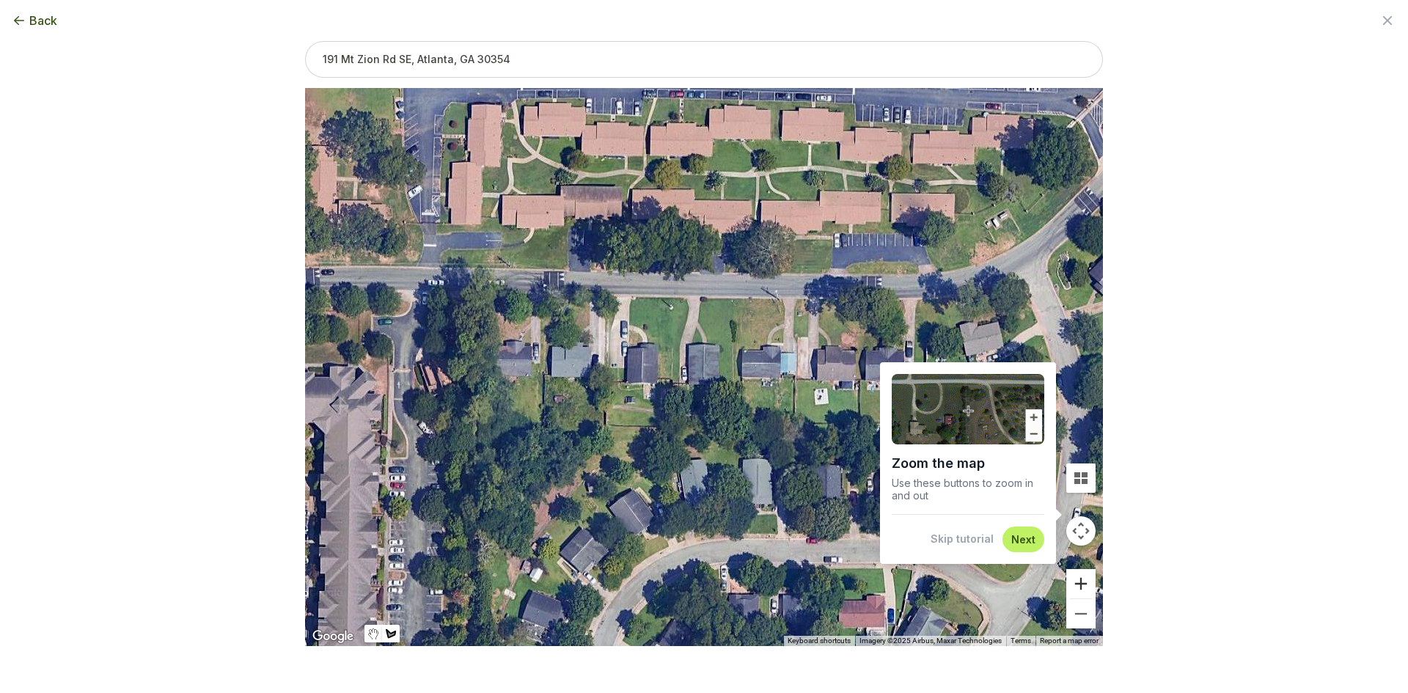
click at [1078, 584] on button "Zoom in" at bounding box center [1081, 583] width 29 height 29
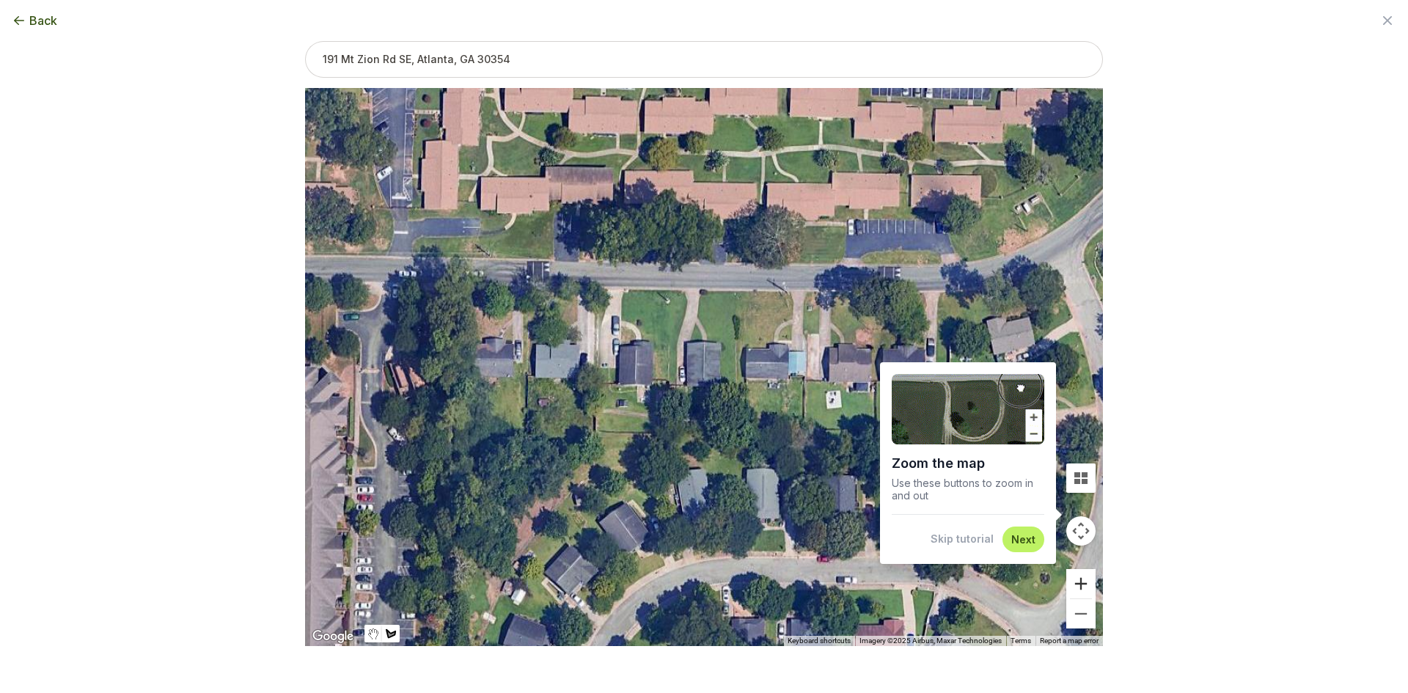
drag, startPoint x: 1078, startPoint y: 582, endPoint x: 1061, endPoint y: 568, distance: 22.9
click at [1079, 582] on button "Zoom in" at bounding box center [1081, 583] width 29 height 29
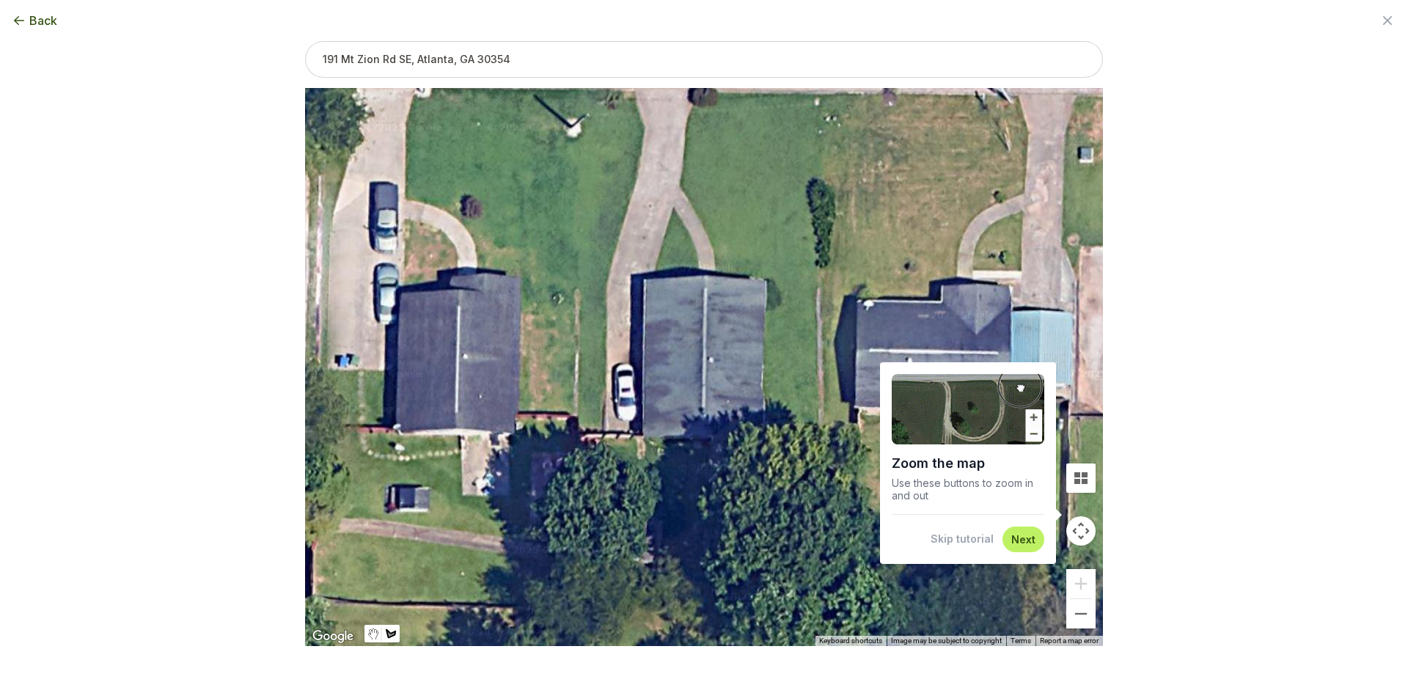
click at [958, 536] on button "Skip tutorial" at bounding box center [962, 539] width 63 height 15
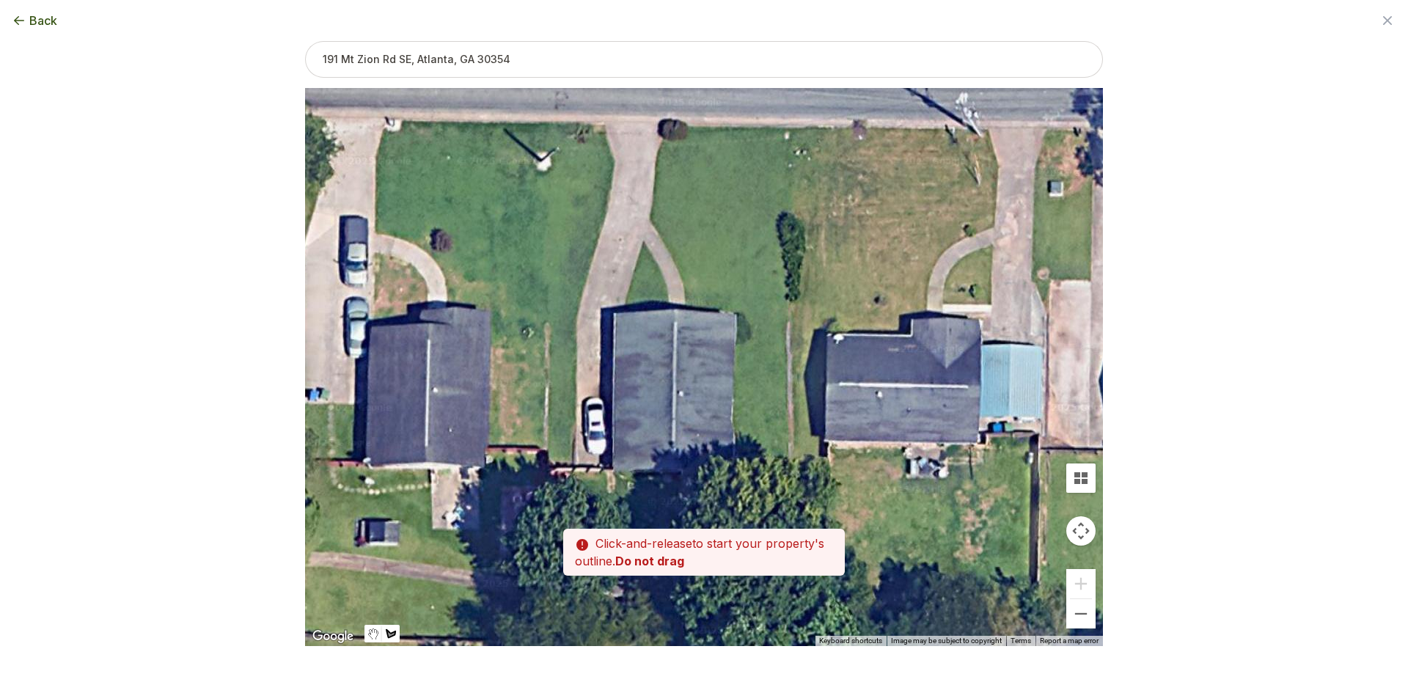
drag, startPoint x: 822, startPoint y: 455, endPoint x: 791, endPoint y: 489, distance: 45.2
click at [791, 489] on div at bounding box center [704, 367] width 798 height 558
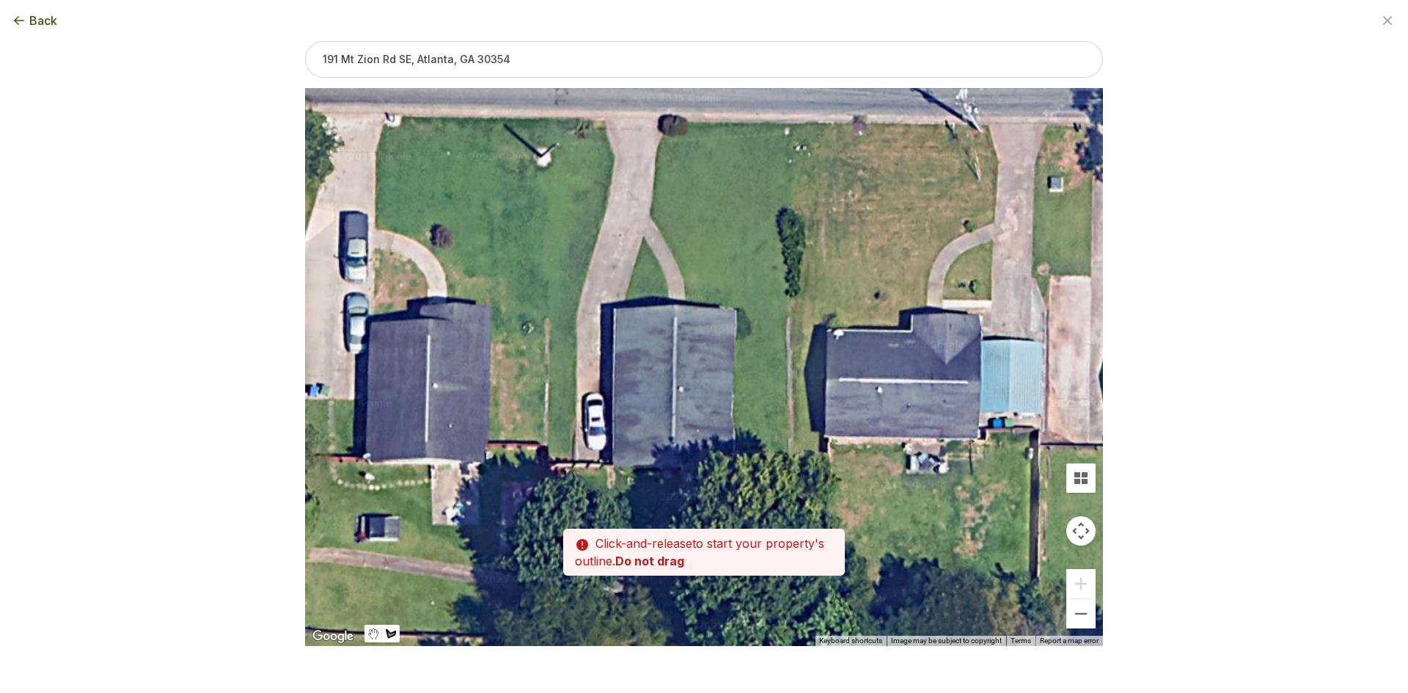
click at [734, 463] on div at bounding box center [704, 368] width 798 height 558
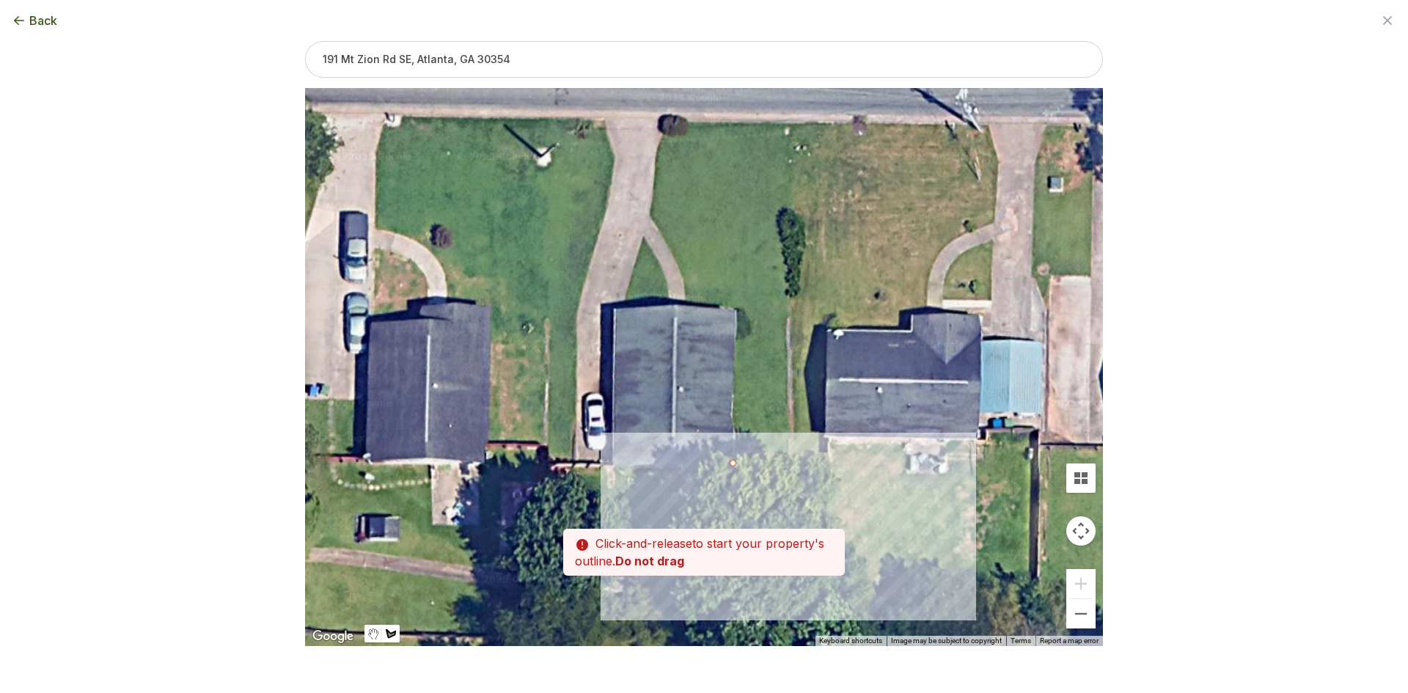
click at [793, 469] on div at bounding box center [704, 368] width 798 height 558
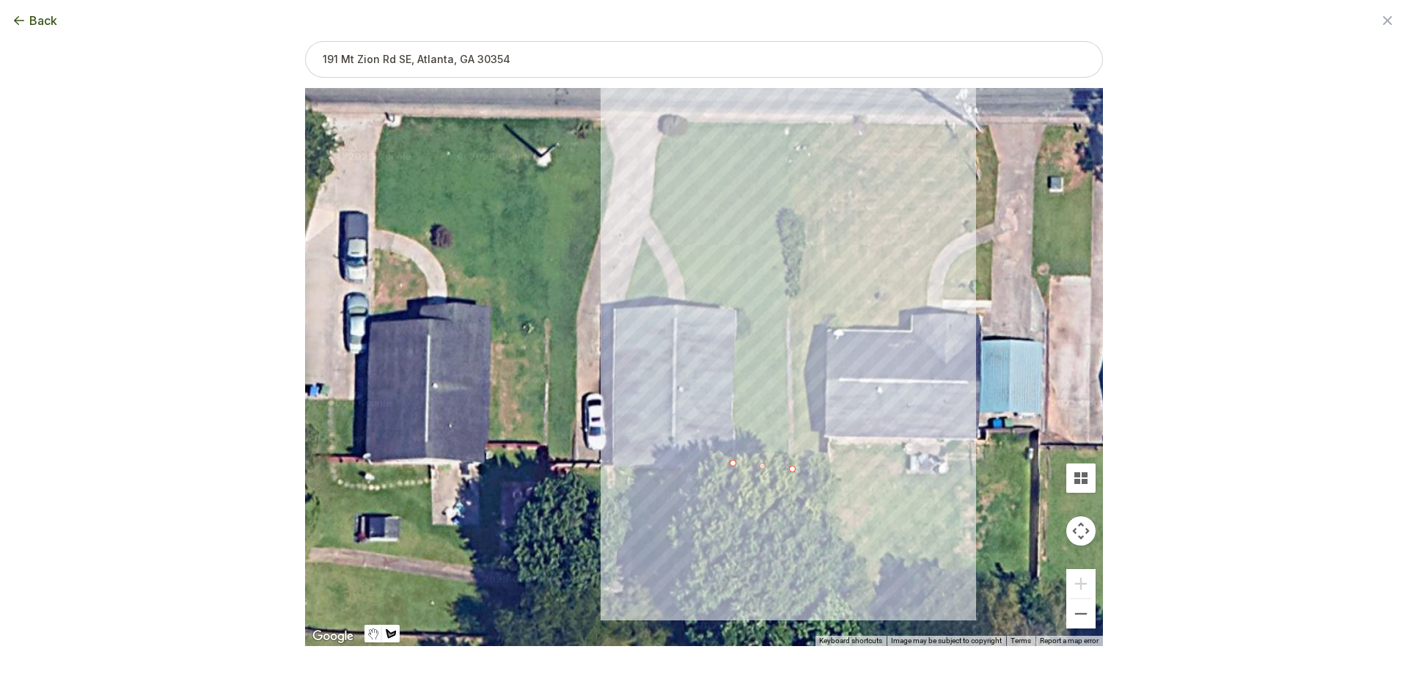
click at [794, 123] on div at bounding box center [704, 368] width 798 height 558
click at [679, 120] on div at bounding box center [704, 368] width 798 height 558
click at [659, 138] on div at bounding box center [704, 368] width 798 height 558
click at [654, 167] on div at bounding box center [704, 368] width 798 height 558
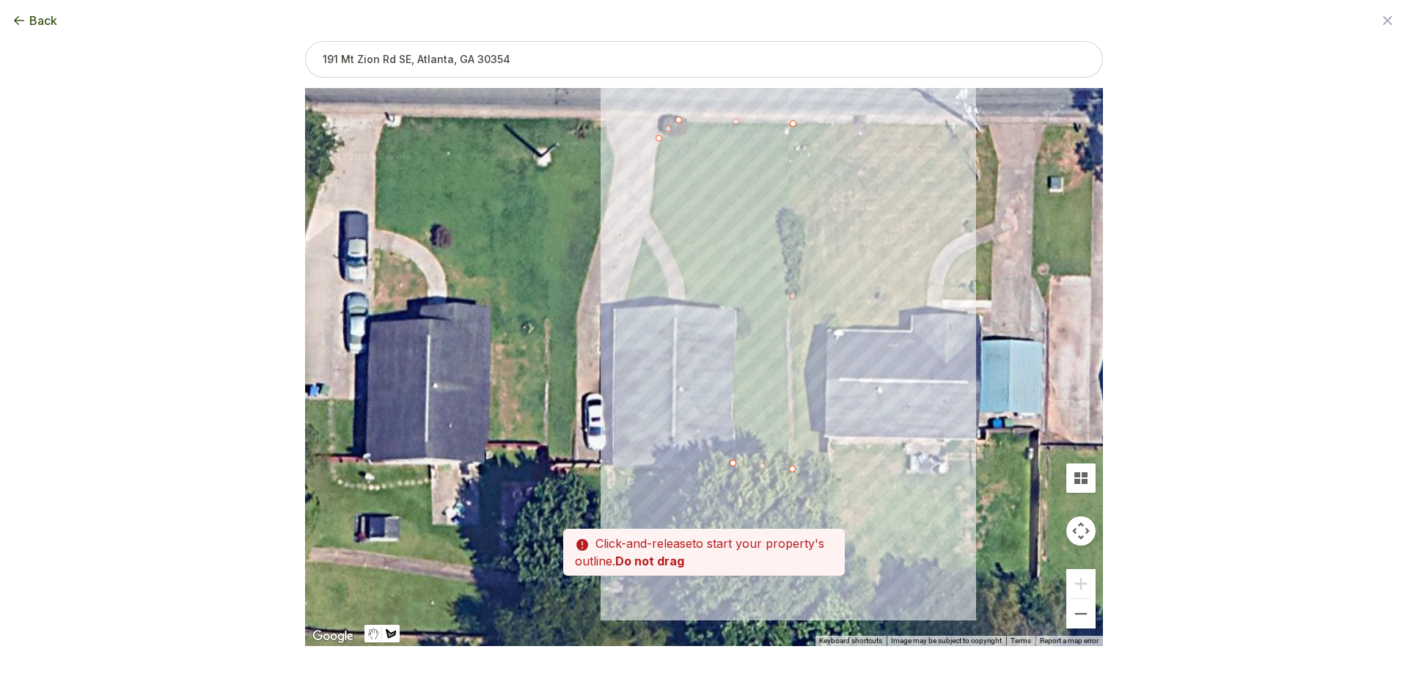
click at [651, 213] on div at bounding box center [704, 368] width 798 height 558
drag, startPoint x: 619, startPoint y: 293, endPoint x: 614, endPoint y: 299, distance: 7.8
click at [614, 299] on div at bounding box center [704, 368] width 798 height 558
click at [628, 301] on div at bounding box center [704, 368] width 798 height 558
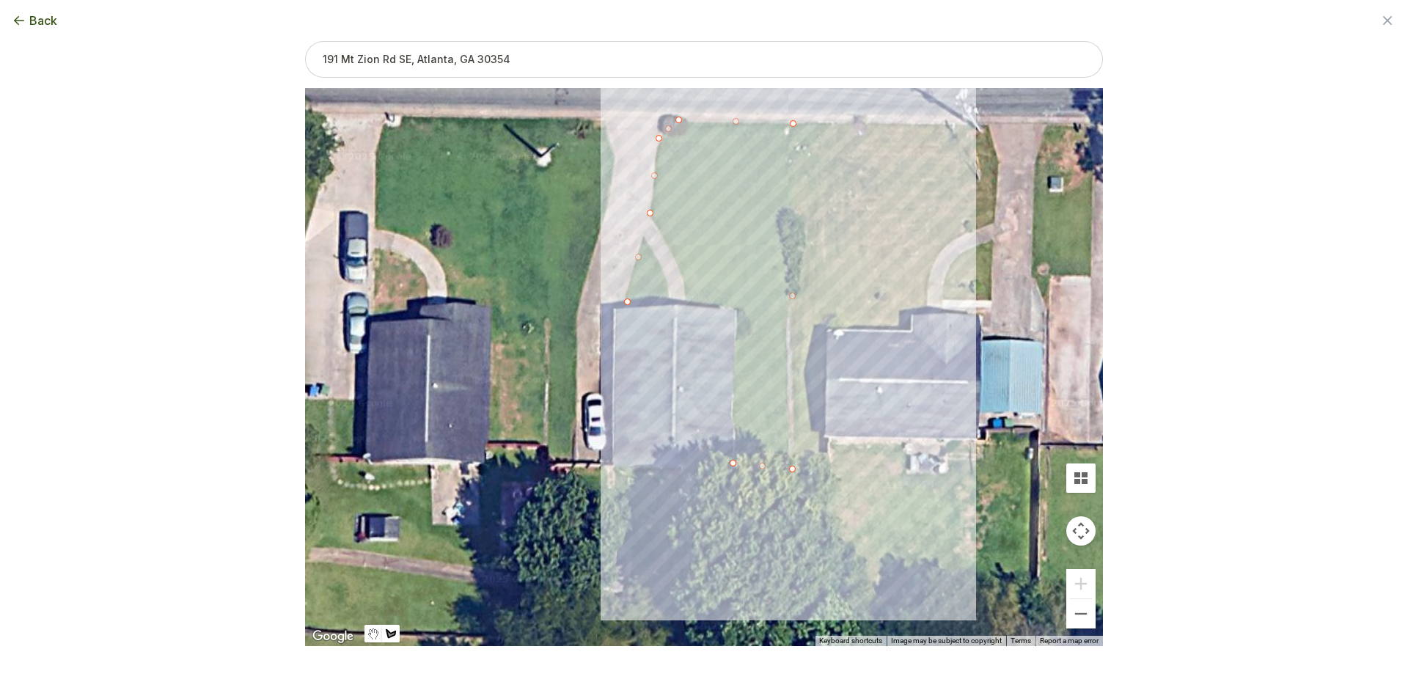
click at [666, 303] on div at bounding box center [704, 368] width 798 height 558
click at [705, 301] on div at bounding box center [704, 368] width 798 height 558
click at [740, 307] on div at bounding box center [704, 368] width 798 height 558
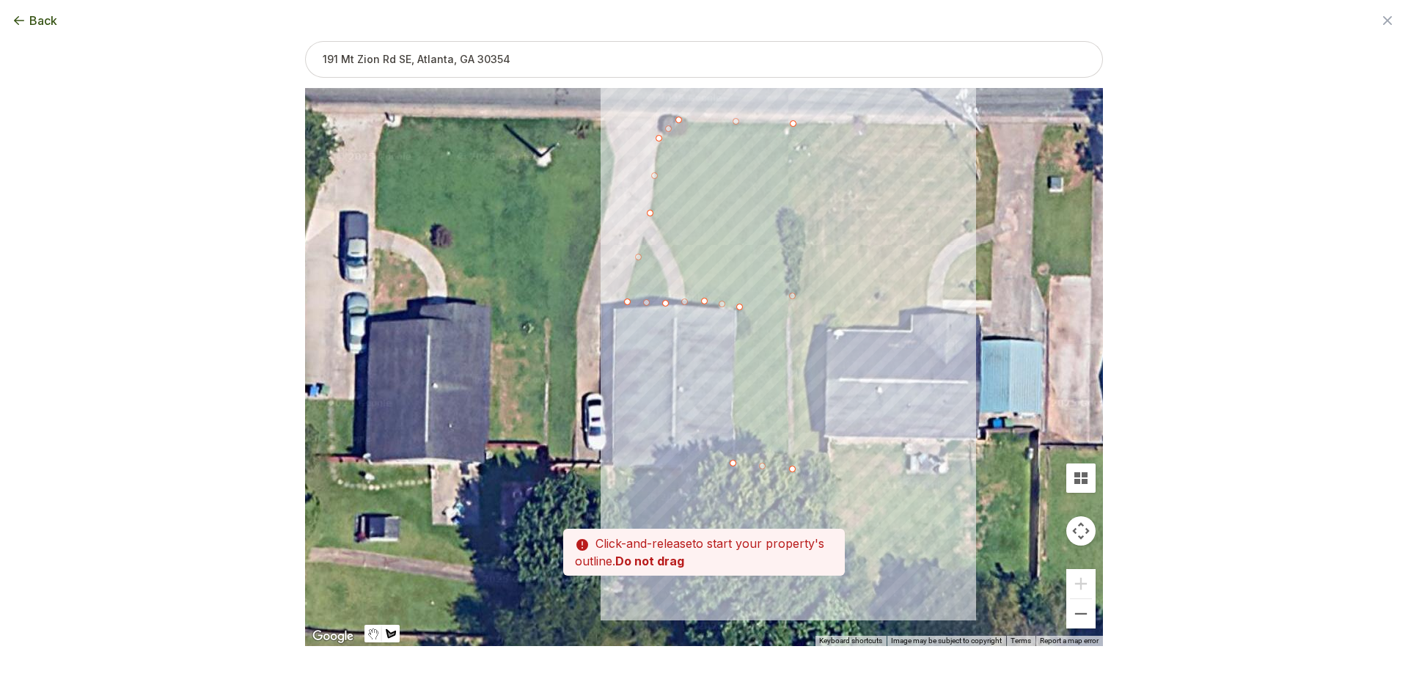
click at [735, 463] on div at bounding box center [704, 368] width 798 height 558
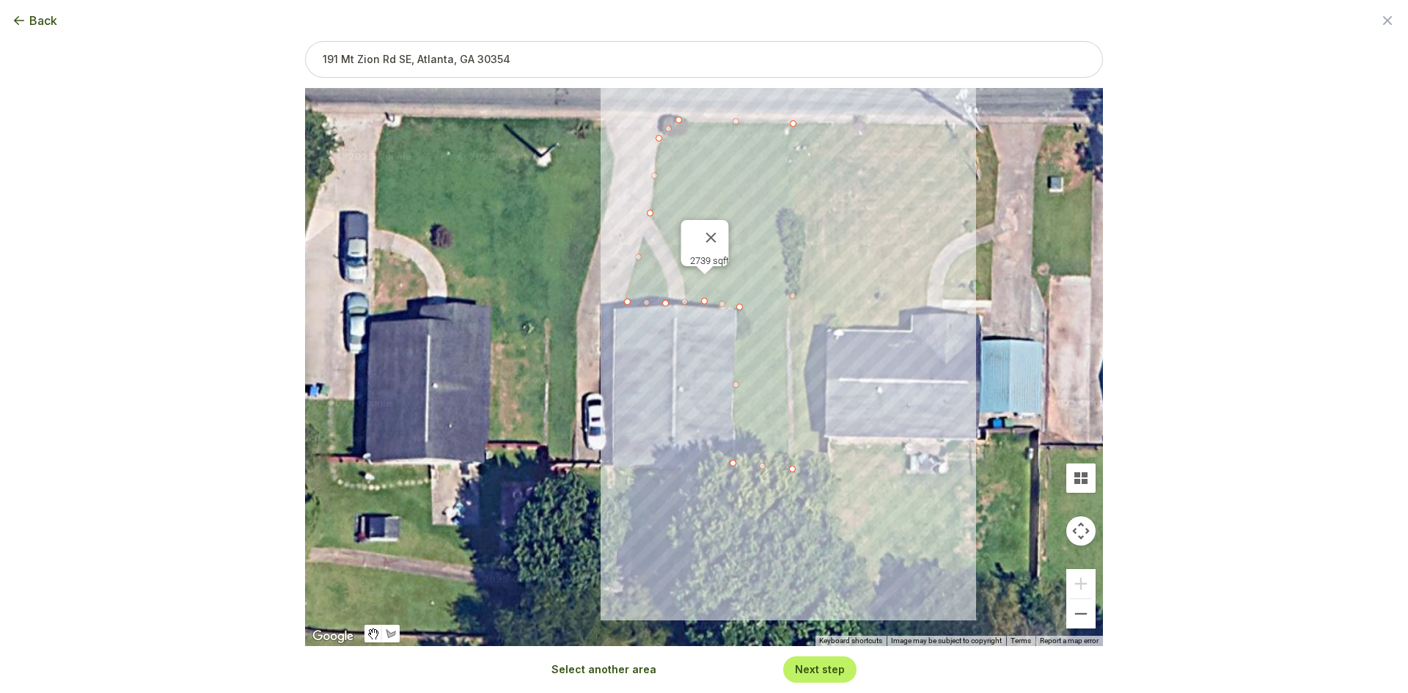
click at [598, 674] on button "Select another area" at bounding box center [604, 669] width 105 height 15
click at [577, 462] on div at bounding box center [704, 368] width 798 height 558
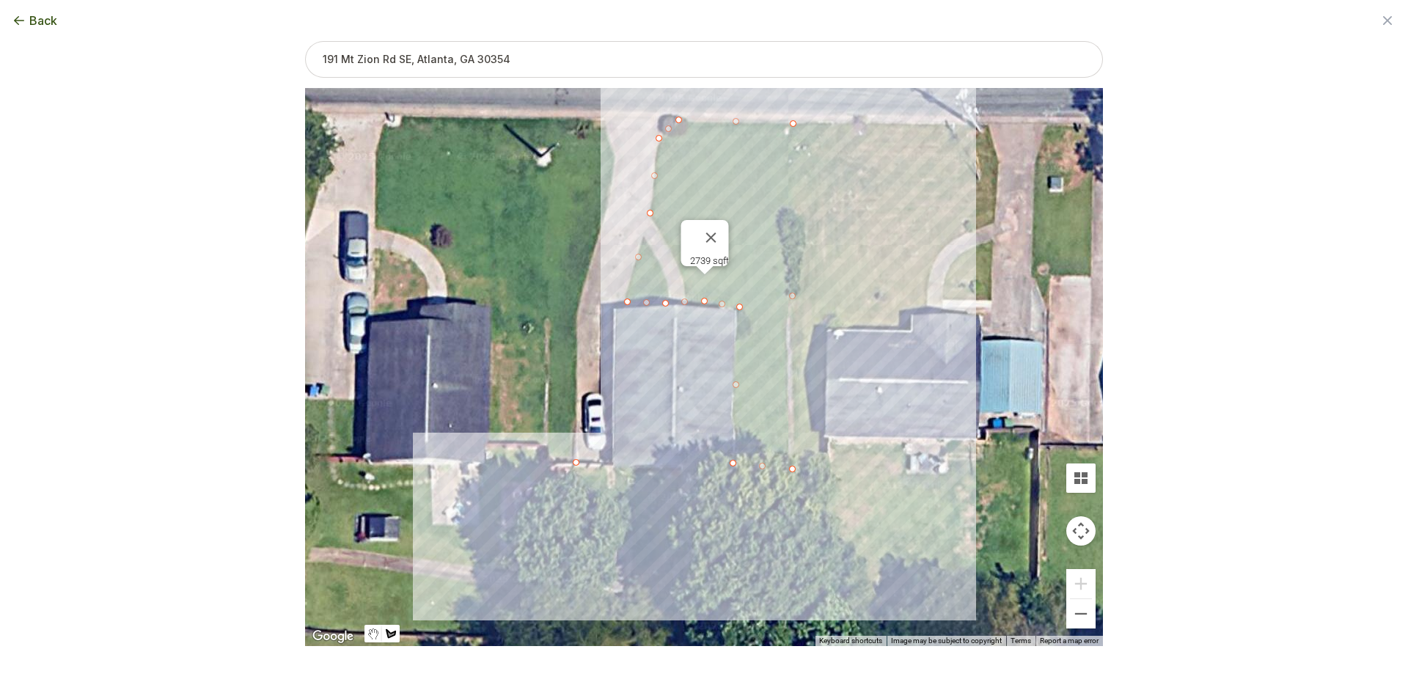
click at [552, 462] on div at bounding box center [704, 368] width 798 height 558
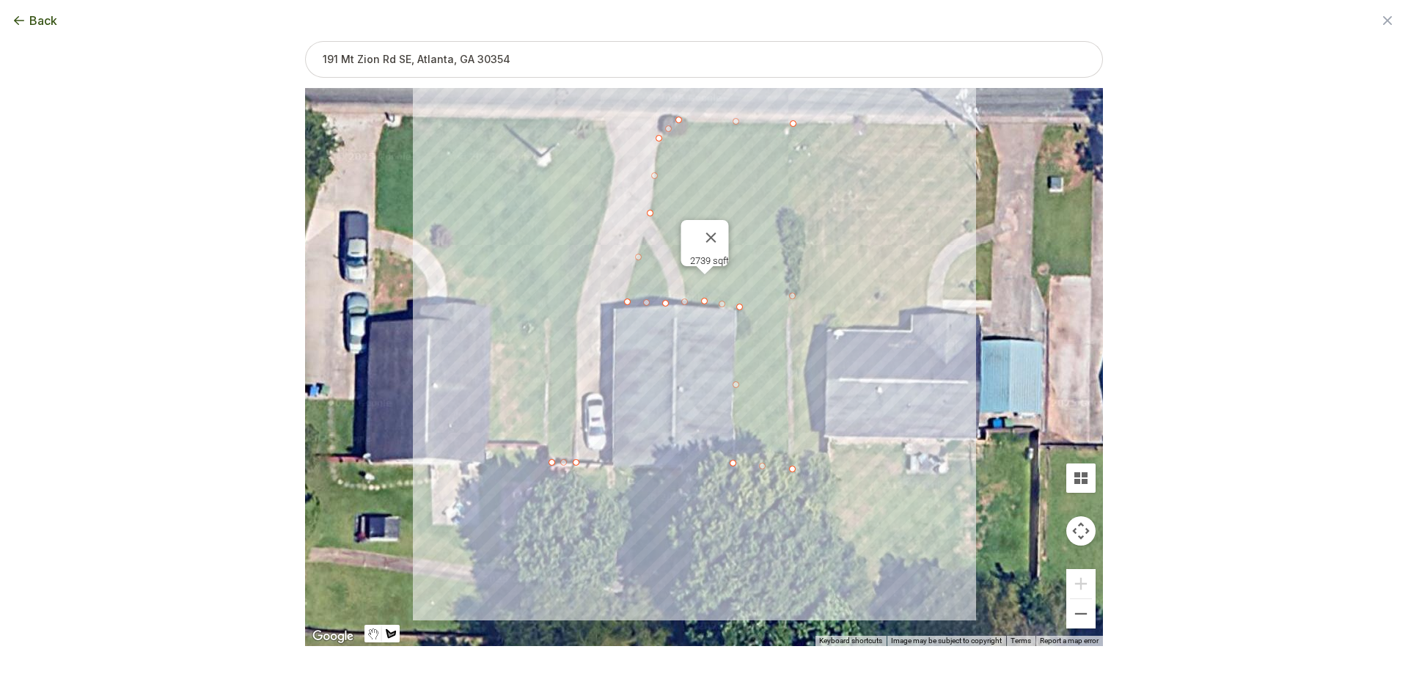
click at [547, 120] on div at bounding box center [704, 368] width 798 height 558
click at [602, 120] on div at bounding box center [704, 368] width 798 height 558
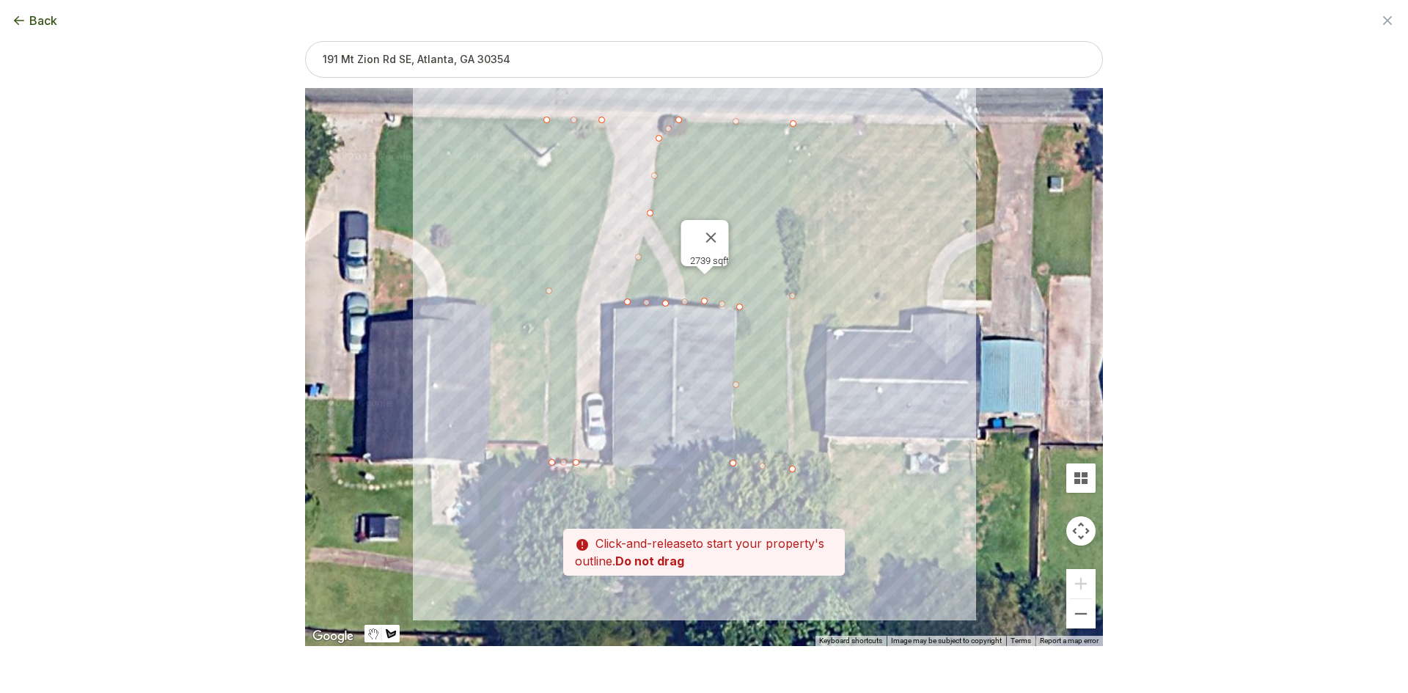
click at [614, 151] on div at bounding box center [704, 368] width 798 height 558
click at [612, 191] on div at bounding box center [704, 368] width 798 height 558
click at [576, 315] on div at bounding box center [704, 368] width 798 height 558
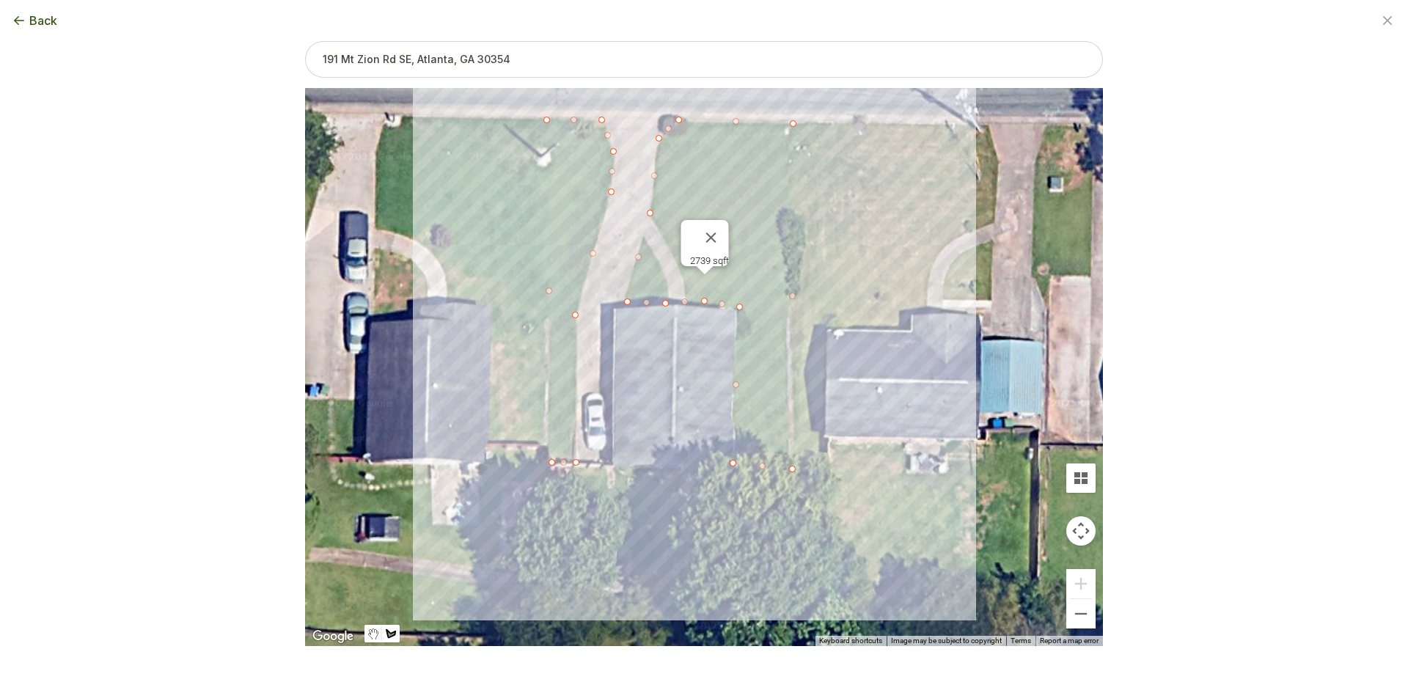
click at [577, 463] on div at bounding box center [704, 368] width 798 height 558
click at [575, 466] on div at bounding box center [704, 368] width 798 height 558
drag, startPoint x: 670, startPoint y: 448, endPoint x: 666, endPoint y: 279, distance: 169.5
click at [666, 279] on div "2739 sqft 1058 sqft" at bounding box center [704, 367] width 798 height 558
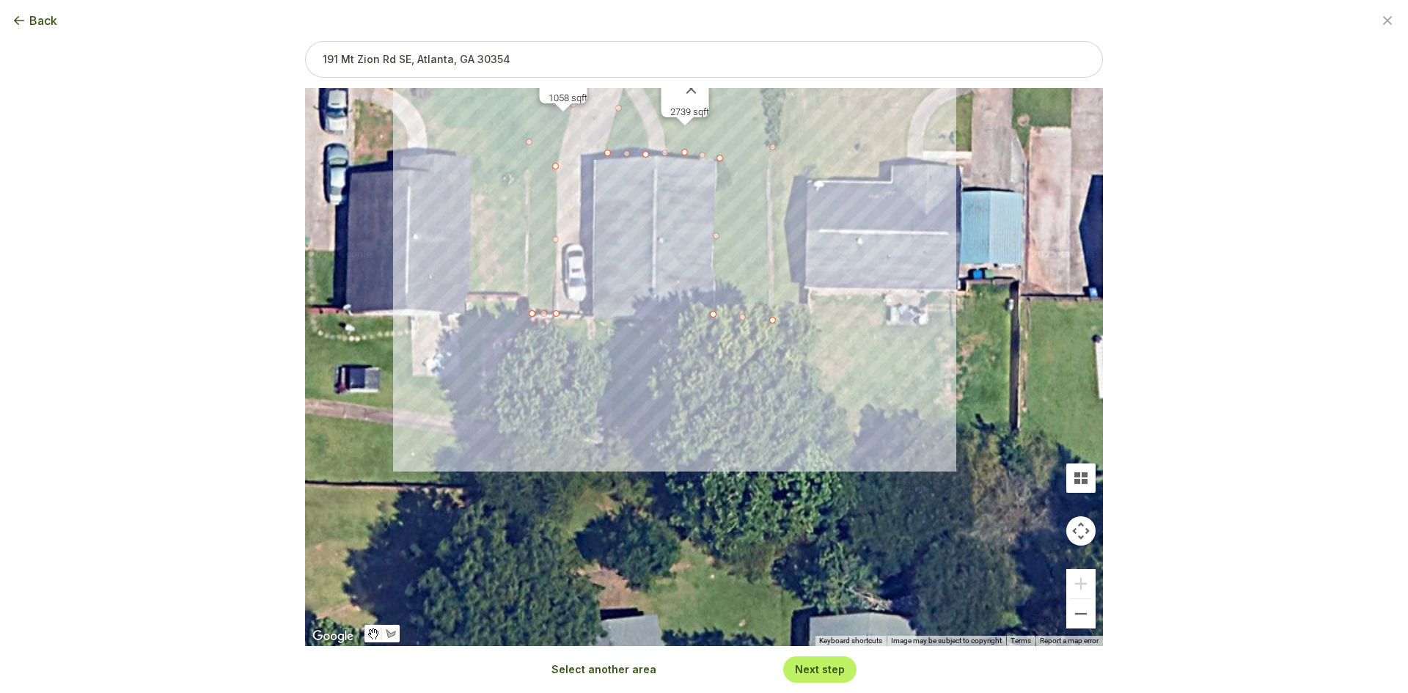
drag, startPoint x: 670, startPoint y: 403, endPoint x: 651, endPoint y: 255, distance: 150.2
click at [651, 255] on div "2739 sqft 1058 sqft" at bounding box center [704, 367] width 798 height 558
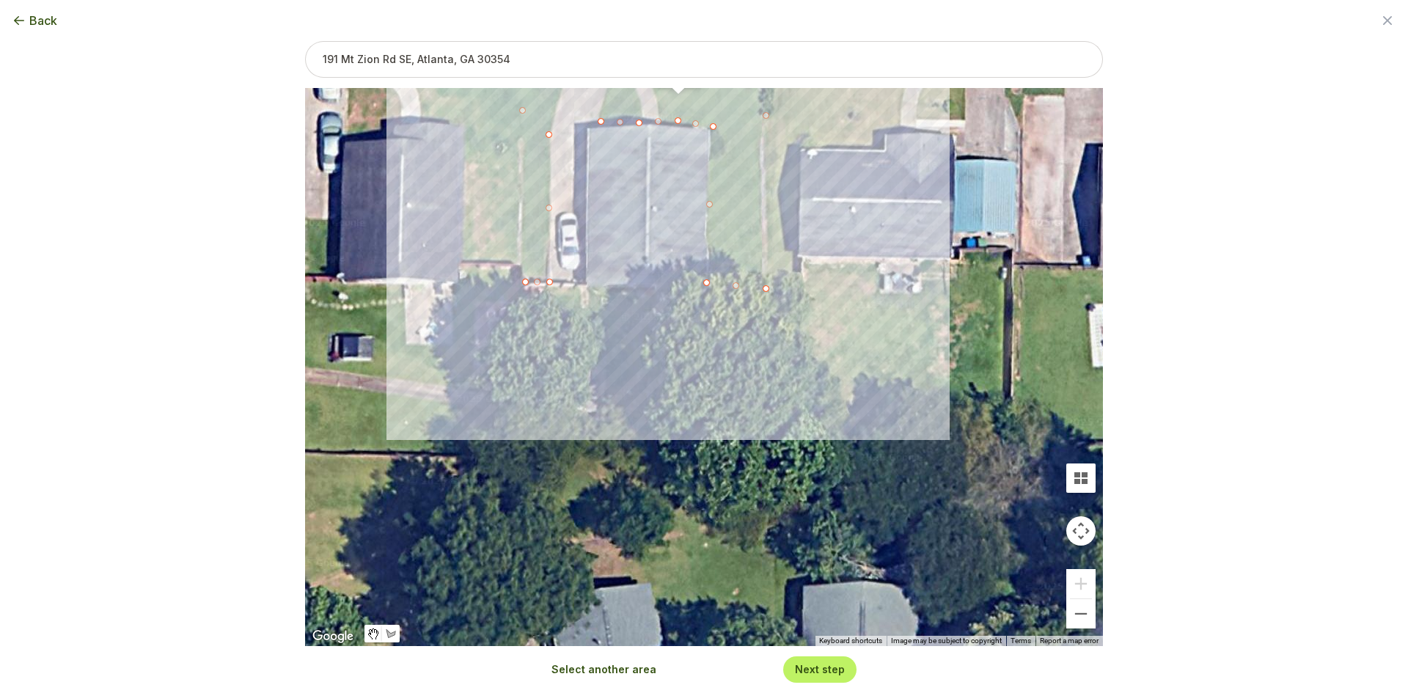
click at [616, 665] on button "Select another area" at bounding box center [604, 669] width 105 height 15
click at [525, 289] on div at bounding box center [704, 368] width 798 height 558
click at [533, 390] on div at bounding box center [704, 368] width 798 height 558
click at [792, 408] on div at bounding box center [704, 368] width 798 height 558
click at [795, 298] on div at bounding box center [704, 368] width 798 height 558
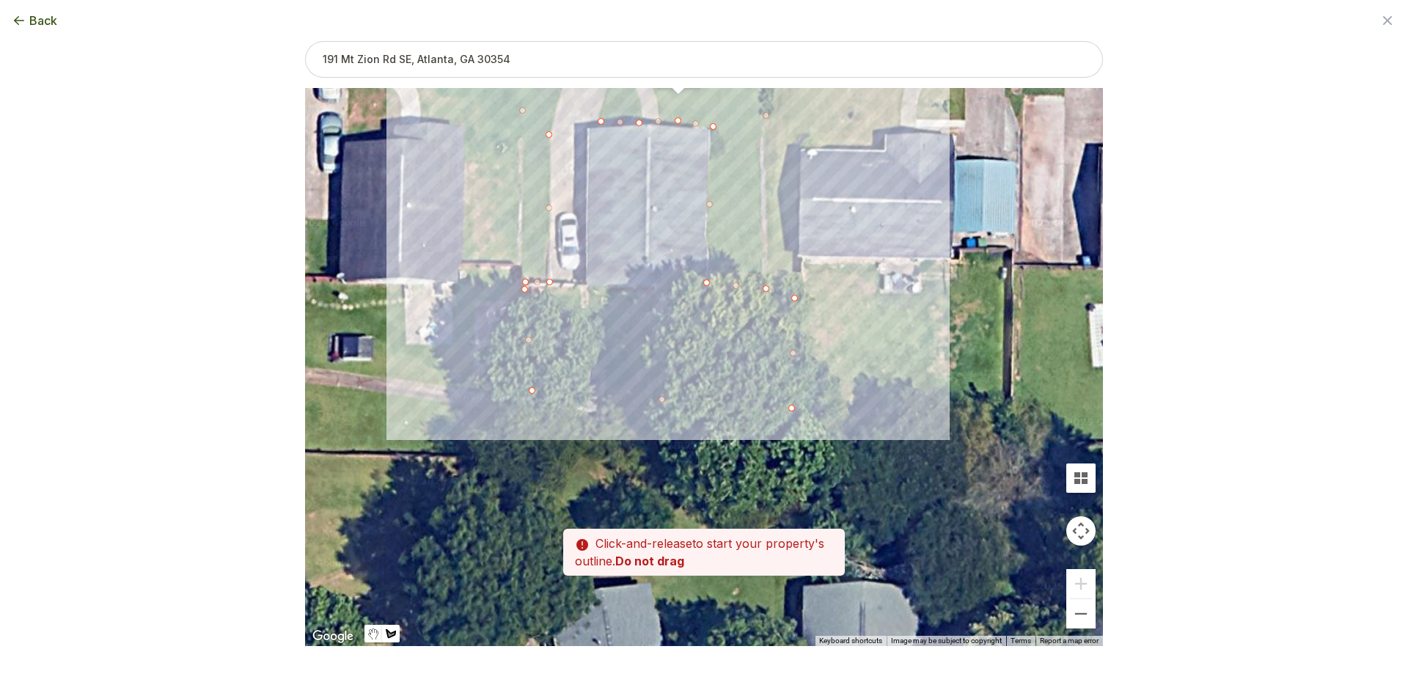
click at [525, 290] on div at bounding box center [704, 368] width 798 height 558
type input "5954"
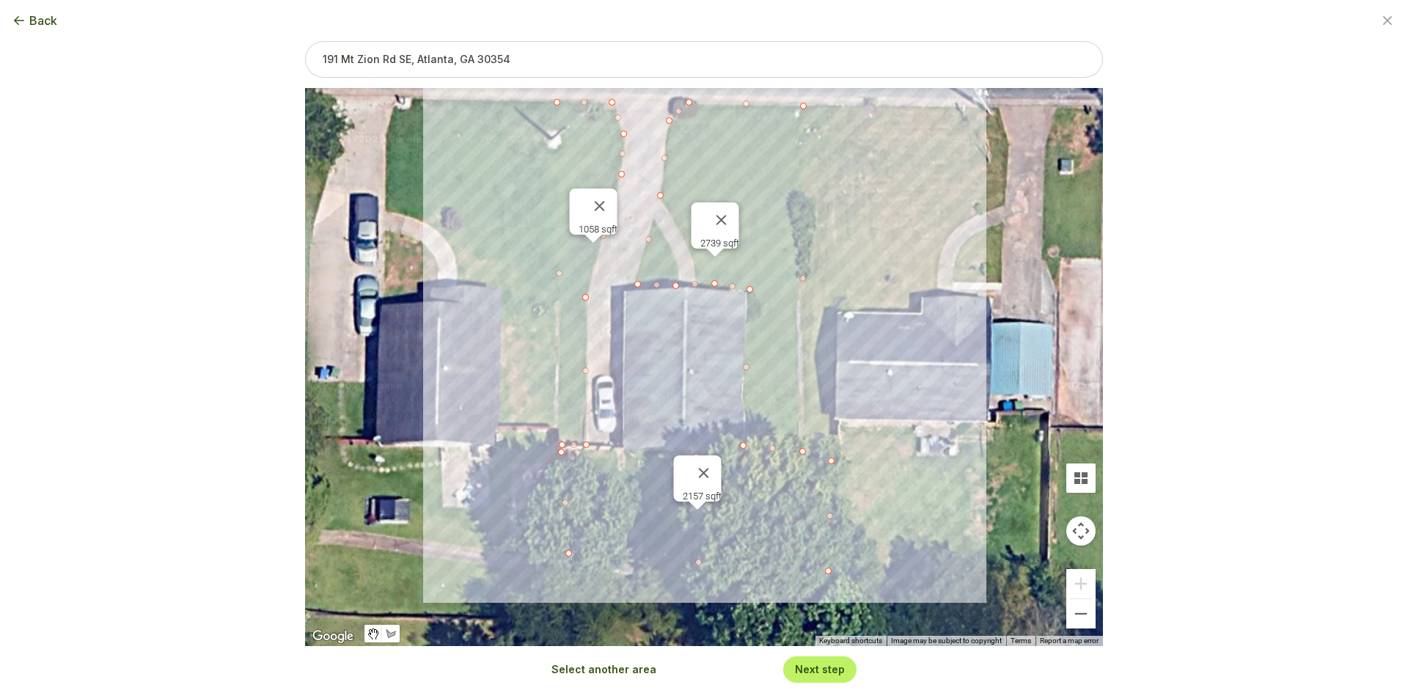
drag, startPoint x: 639, startPoint y: 219, endPoint x: 676, endPoint y: 380, distance: 164.8
click at [676, 380] on div "2739 sqft 1058 sqft 2157 sqft" at bounding box center [704, 367] width 798 height 558
